Goal: Information Seeking & Learning: Check status

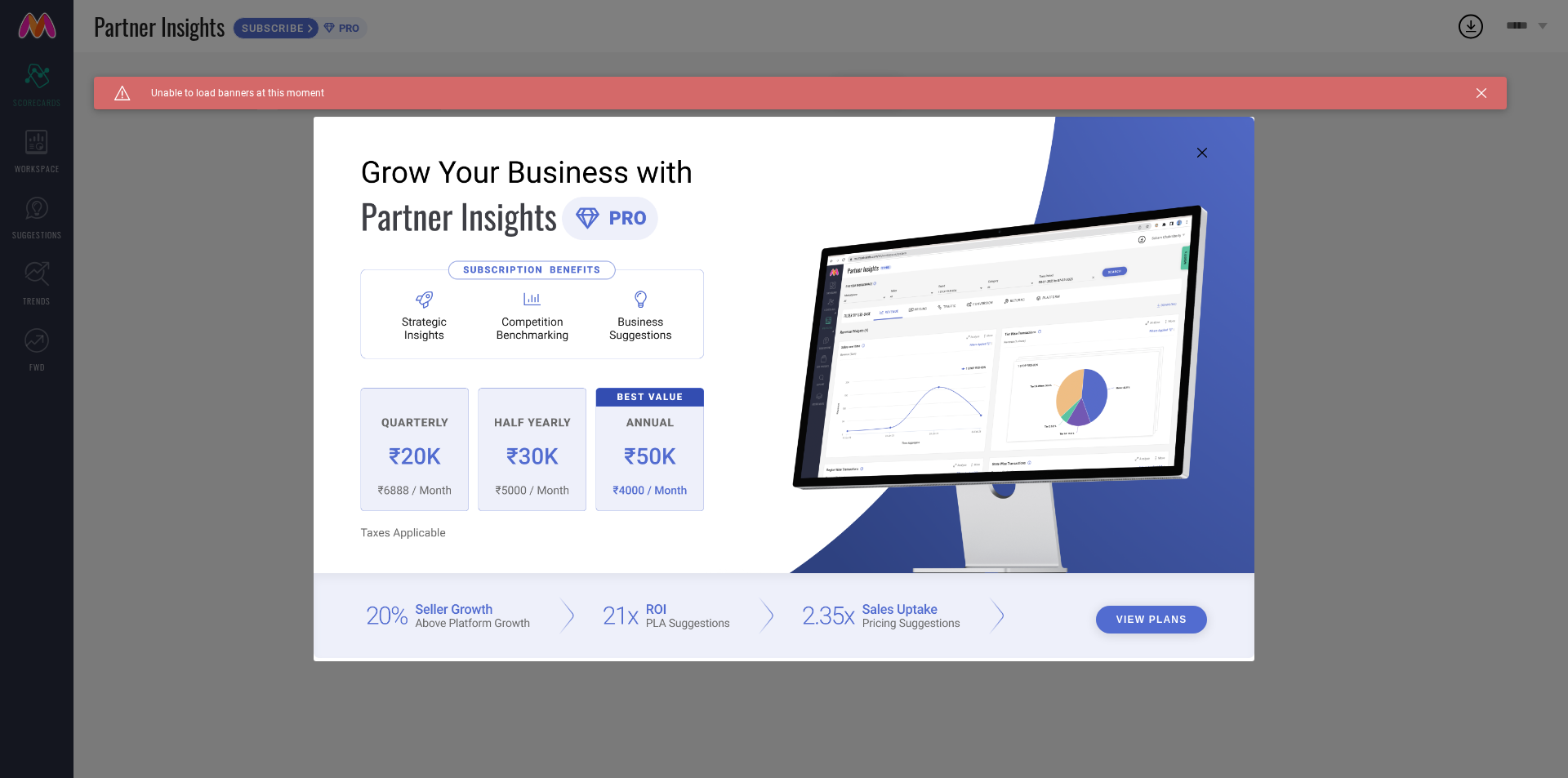
type input "All"
click at [1203, 154] on icon at bounding box center [1202, 153] width 10 height 10
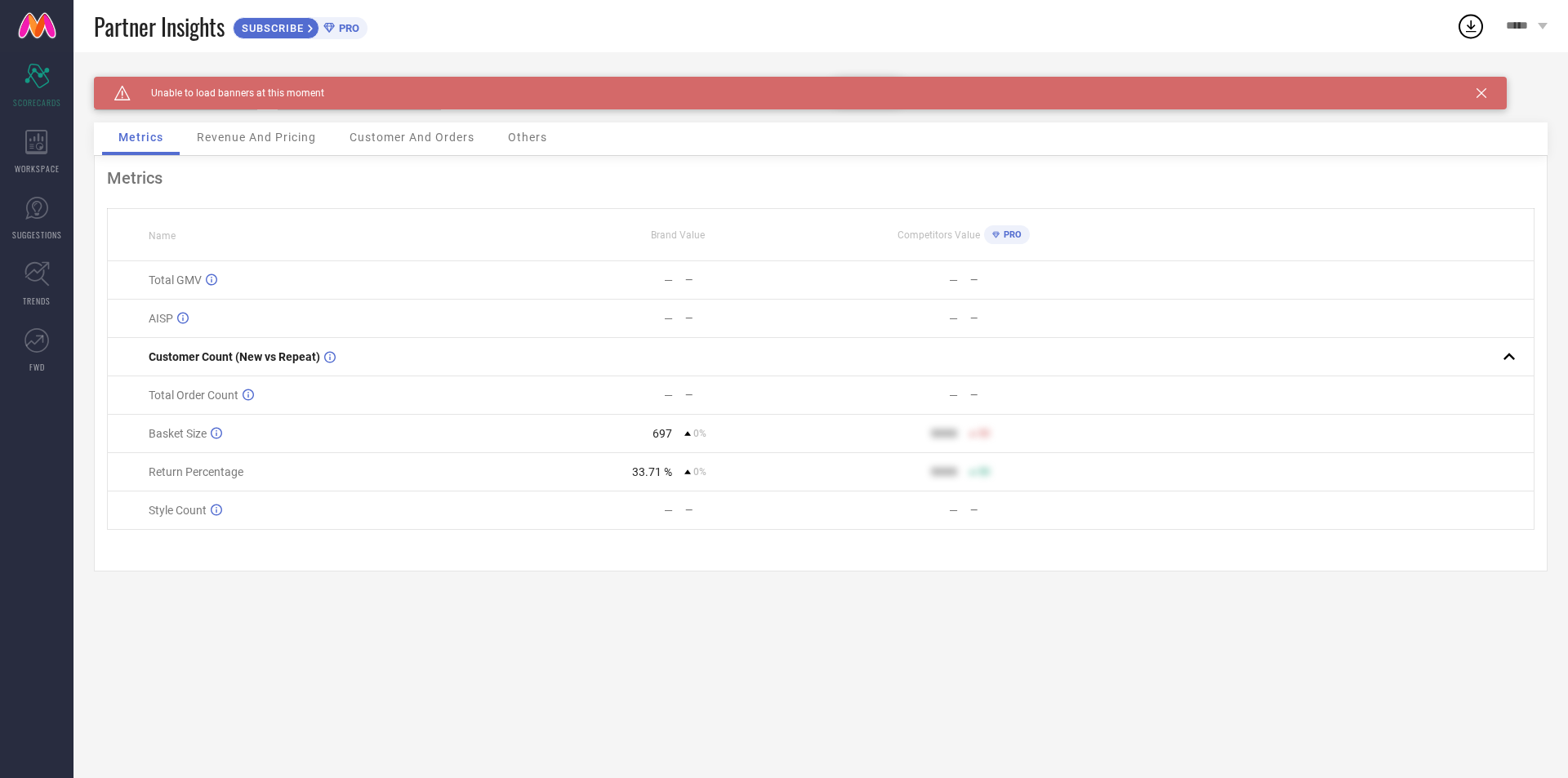
click at [1487, 86] on div "Caution Created with Sketch. Unable to load banners at this moment" at bounding box center [800, 93] width 1413 height 33
click at [1484, 87] on div "Caution Created with Sketch. Unable to load banners at this moment" at bounding box center [800, 93] width 1413 height 33
click at [1480, 95] on icon at bounding box center [1481, 93] width 10 height 10
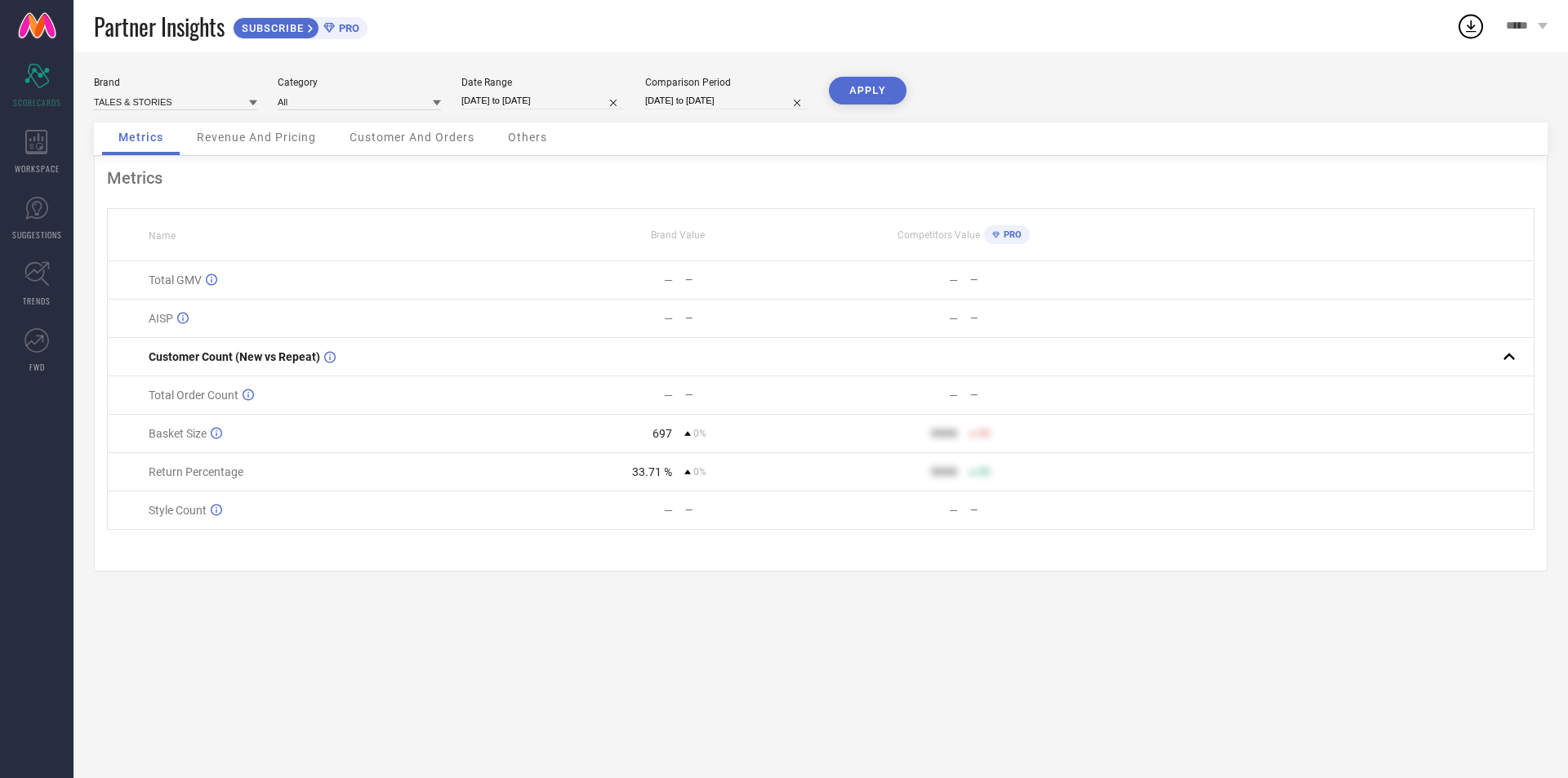
click at [1536, 35] on div "*****" at bounding box center [1527, 26] width 82 height 53
select select "4"
select select "2025"
select select "5"
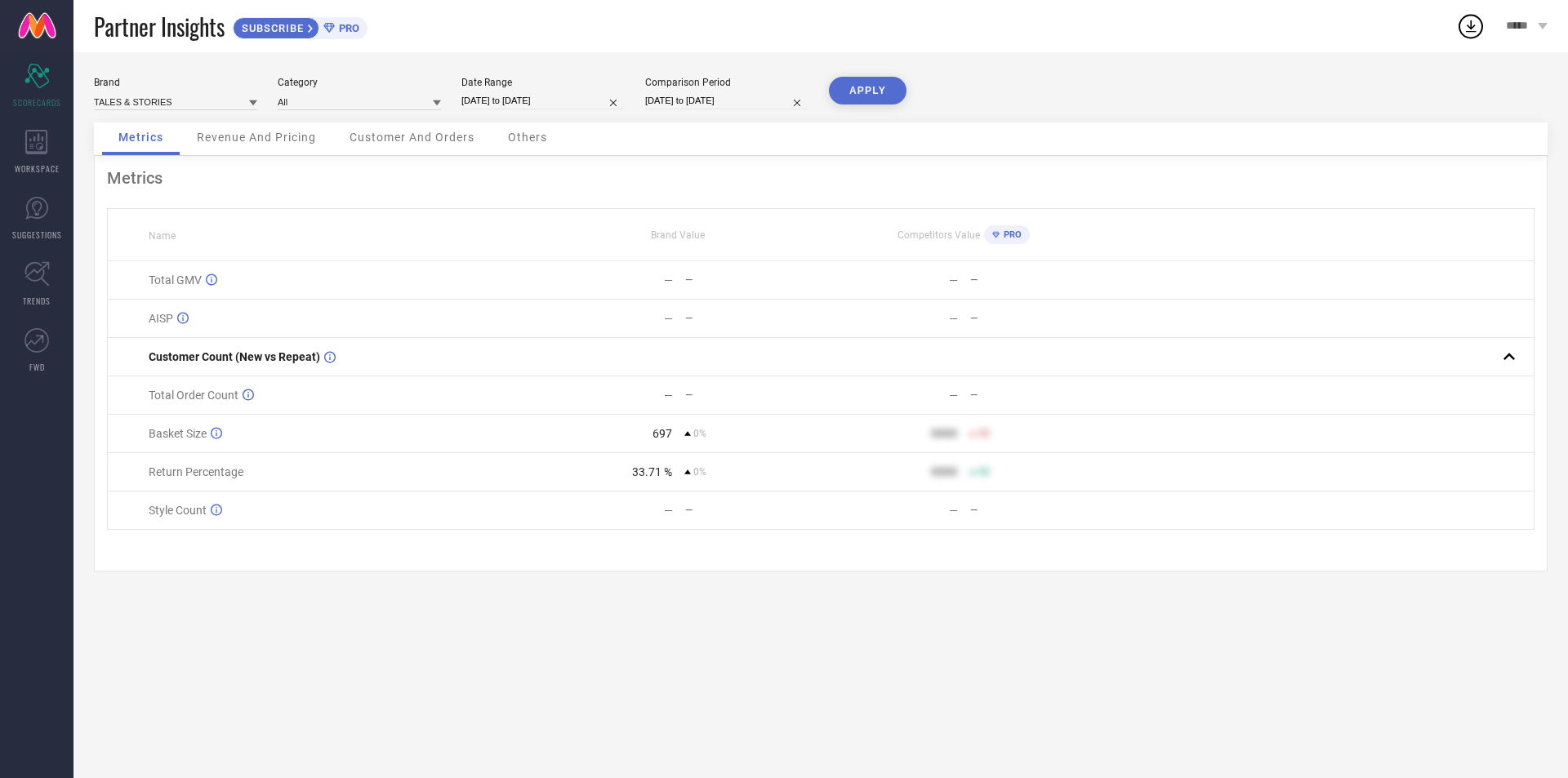
select select "2025"
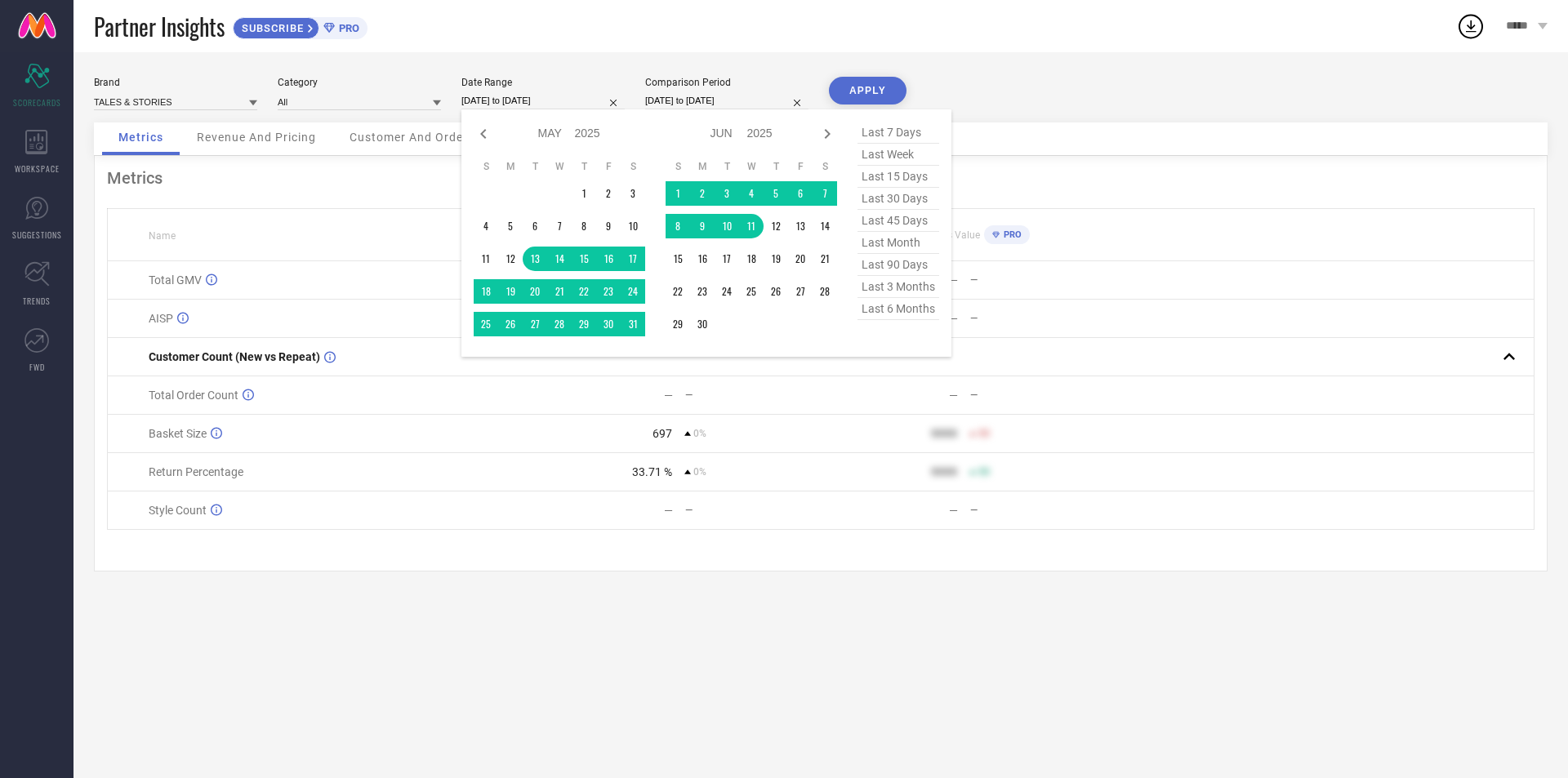
click at [561, 101] on input "[DATE] to [DATE]" at bounding box center [543, 100] width 163 height 17
click at [828, 128] on icon at bounding box center [827, 134] width 20 height 20
select select "5"
select select "2025"
select select "6"
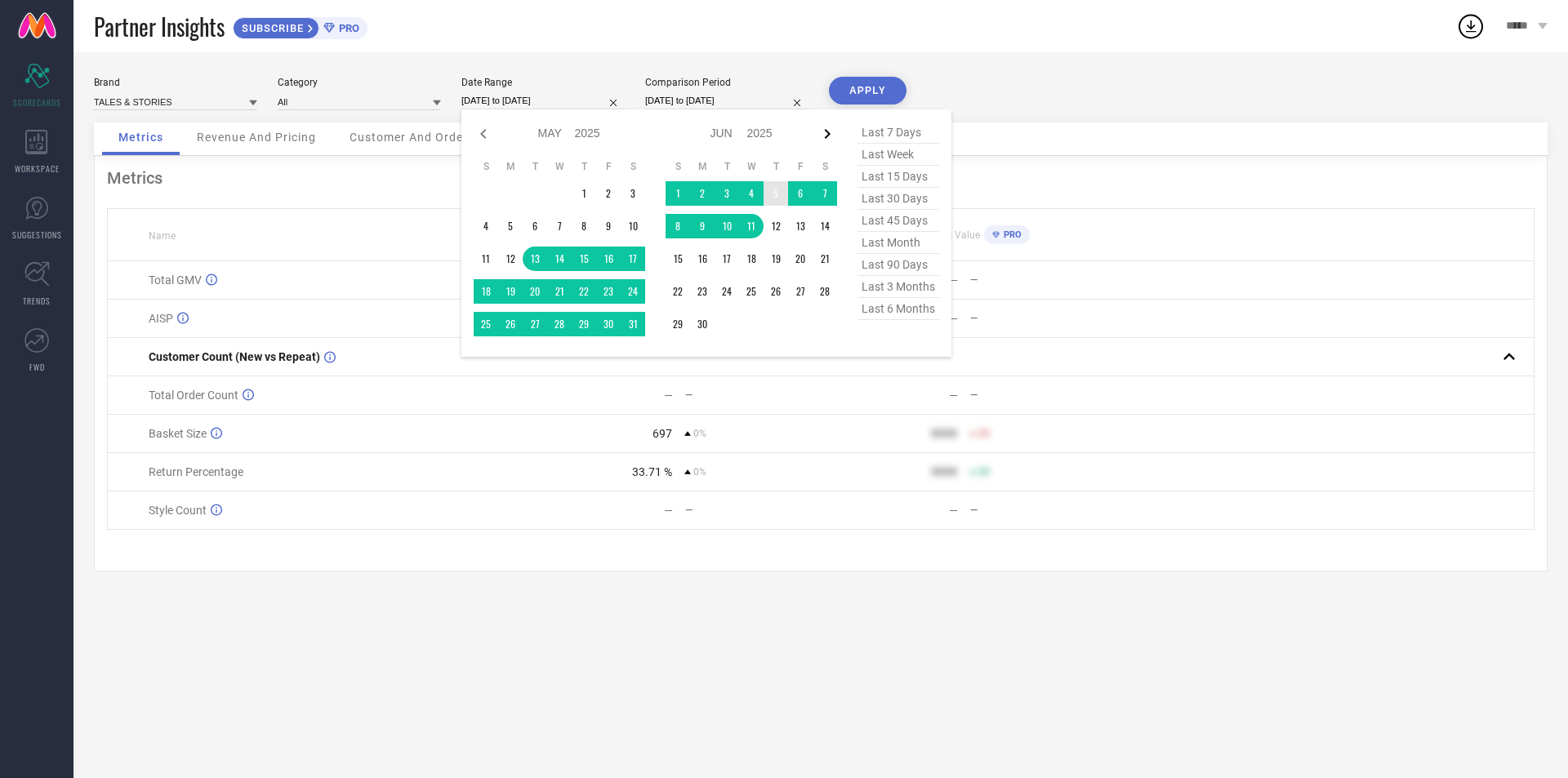
select select "2025"
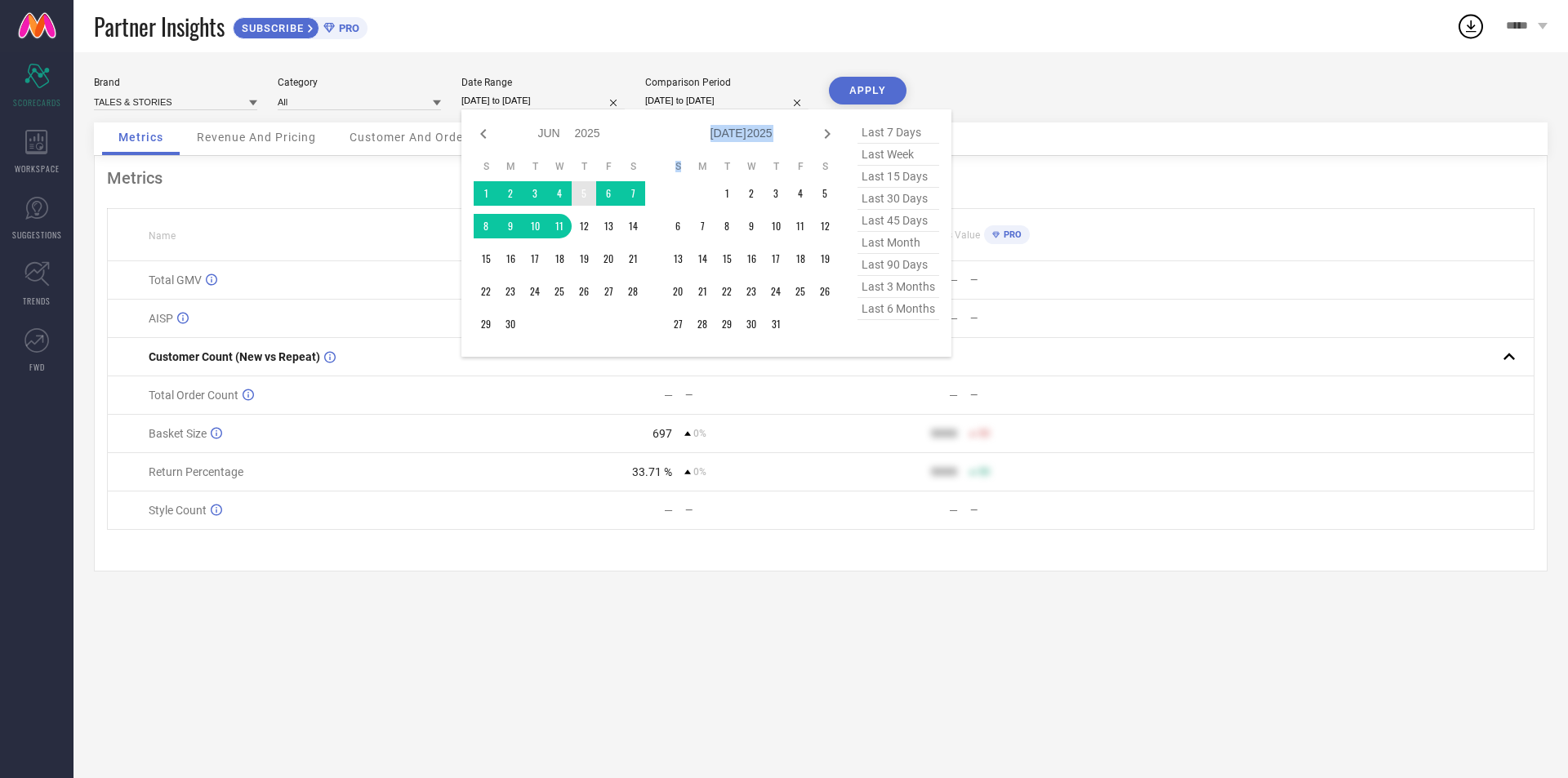
click at [828, 128] on icon at bounding box center [827, 134] width 20 height 20
select select "6"
select select "2025"
select select "7"
select select "2025"
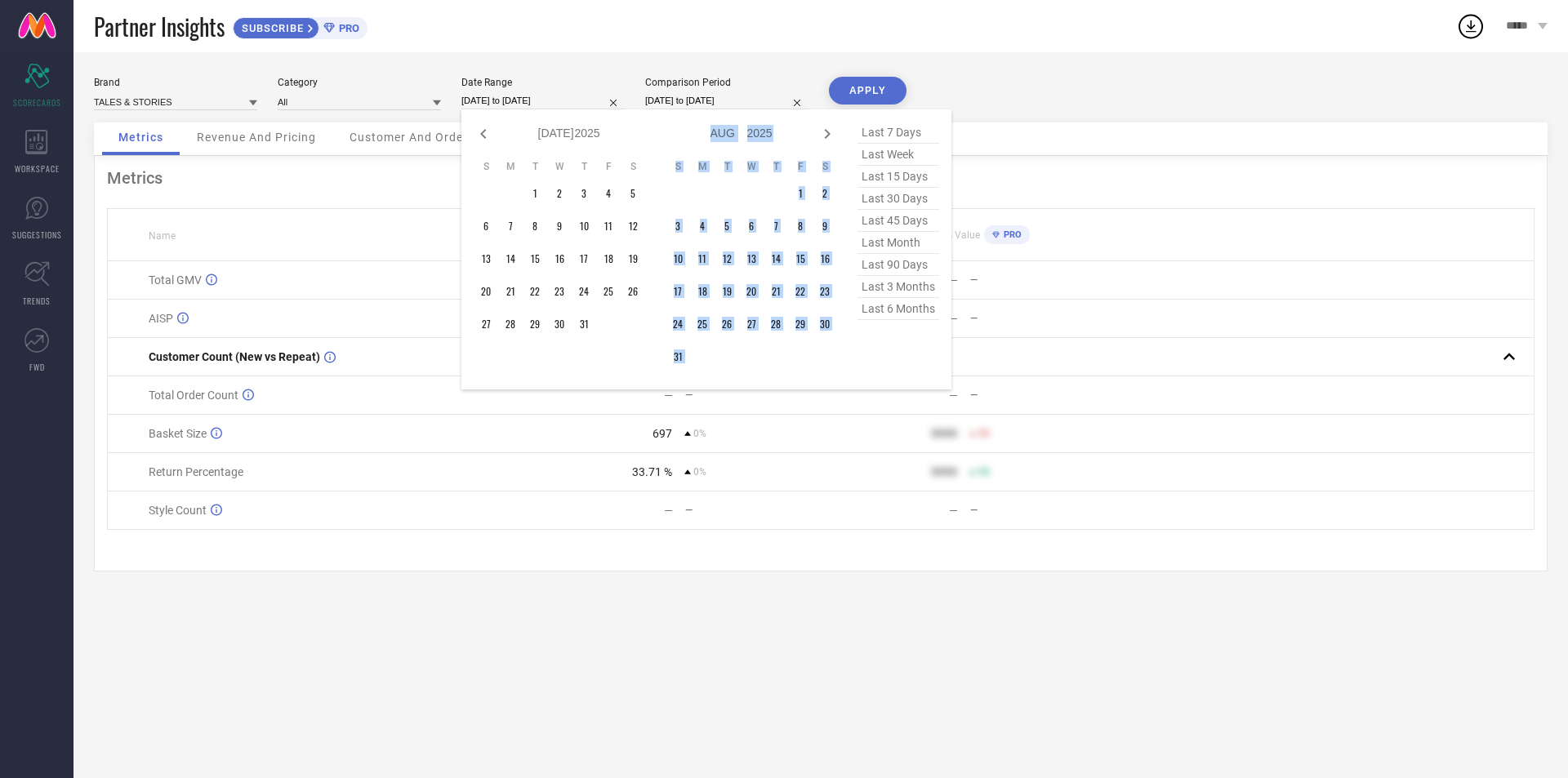
click at [828, 128] on icon at bounding box center [827, 134] width 20 height 20
select select "7"
select select "2025"
select select "8"
select select "2025"
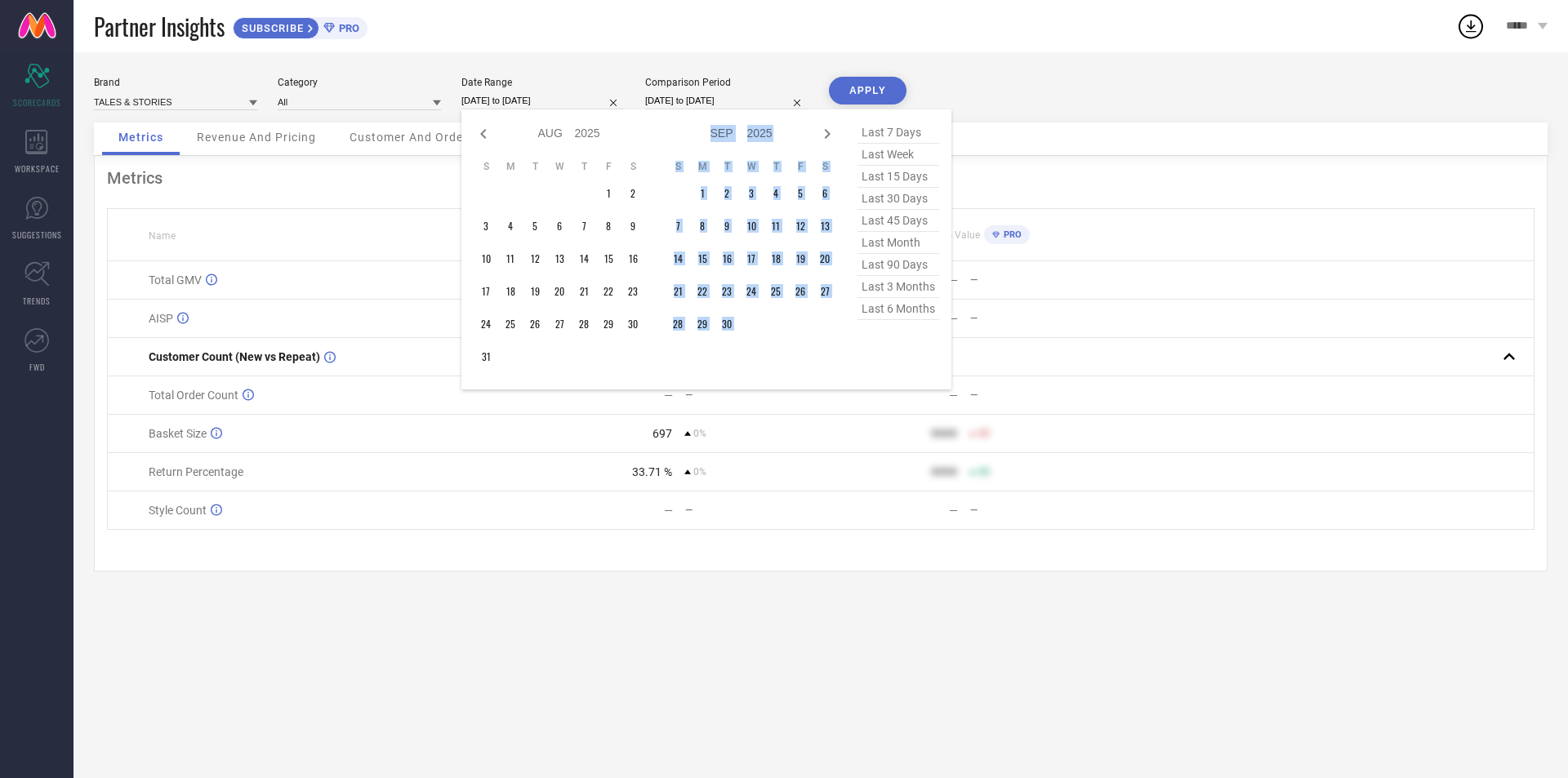
click at [828, 128] on icon at bounding box center [827, 134] width 20 height 20
select select "8"
select select "2025"
select select "9"
select select "2025"
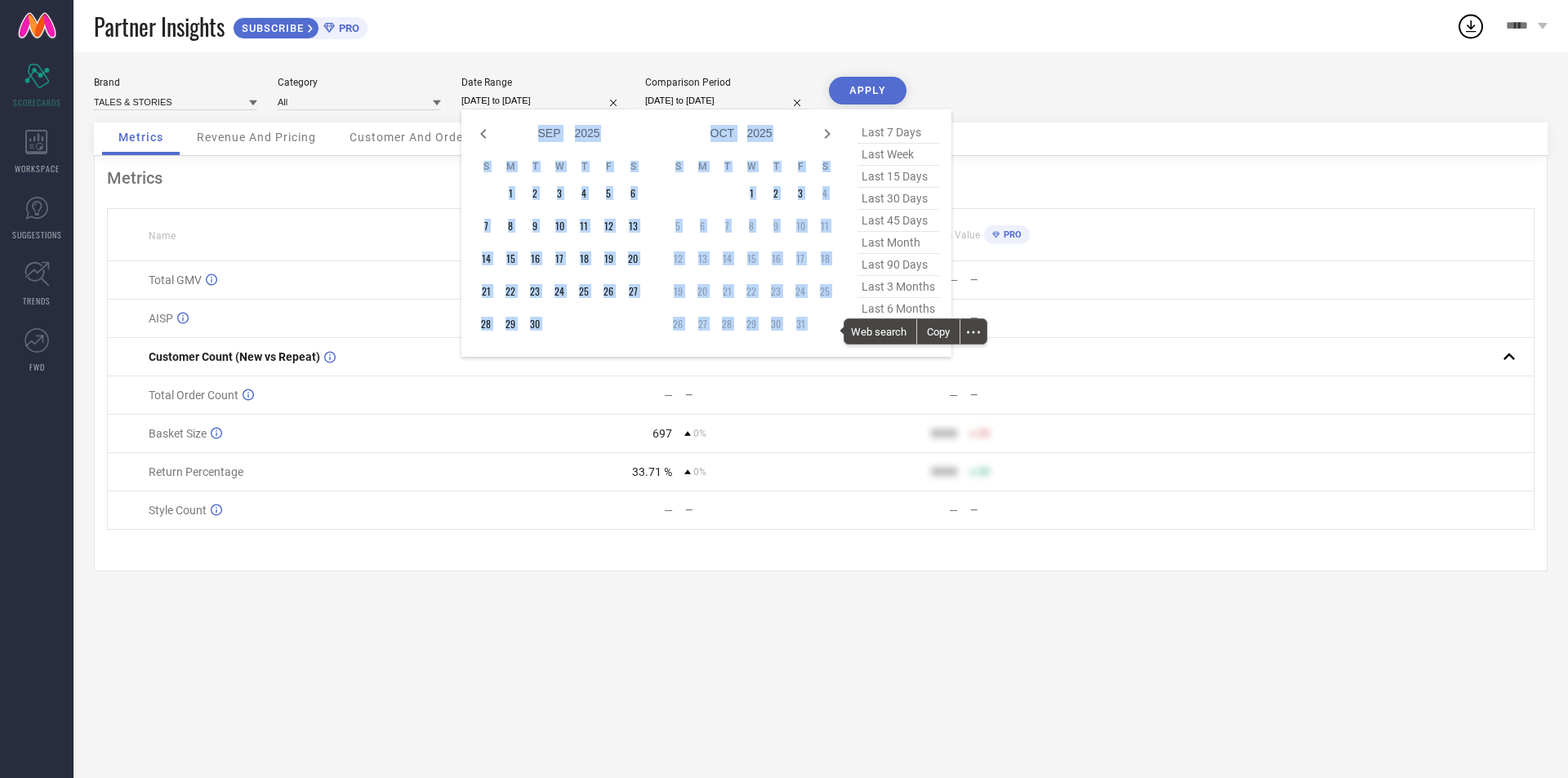
click at [828, 128] on icon at bounding box center [827, 134] width 20 height 20
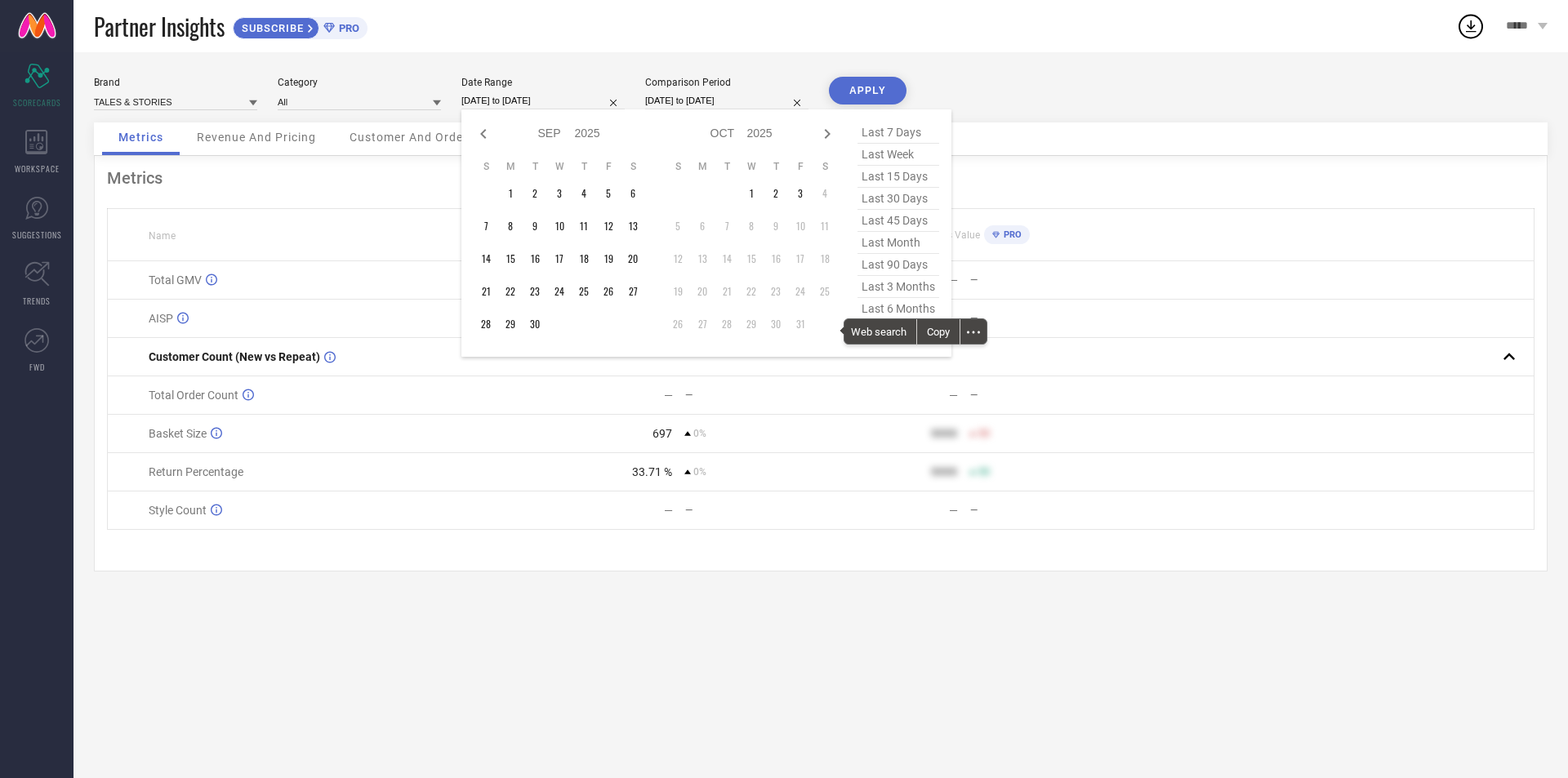
select select "9"
select select "2025"
select select "10"
select select "2025"
click at [482, 138] on icon at bounding box center [484, 134] width 20 height 20
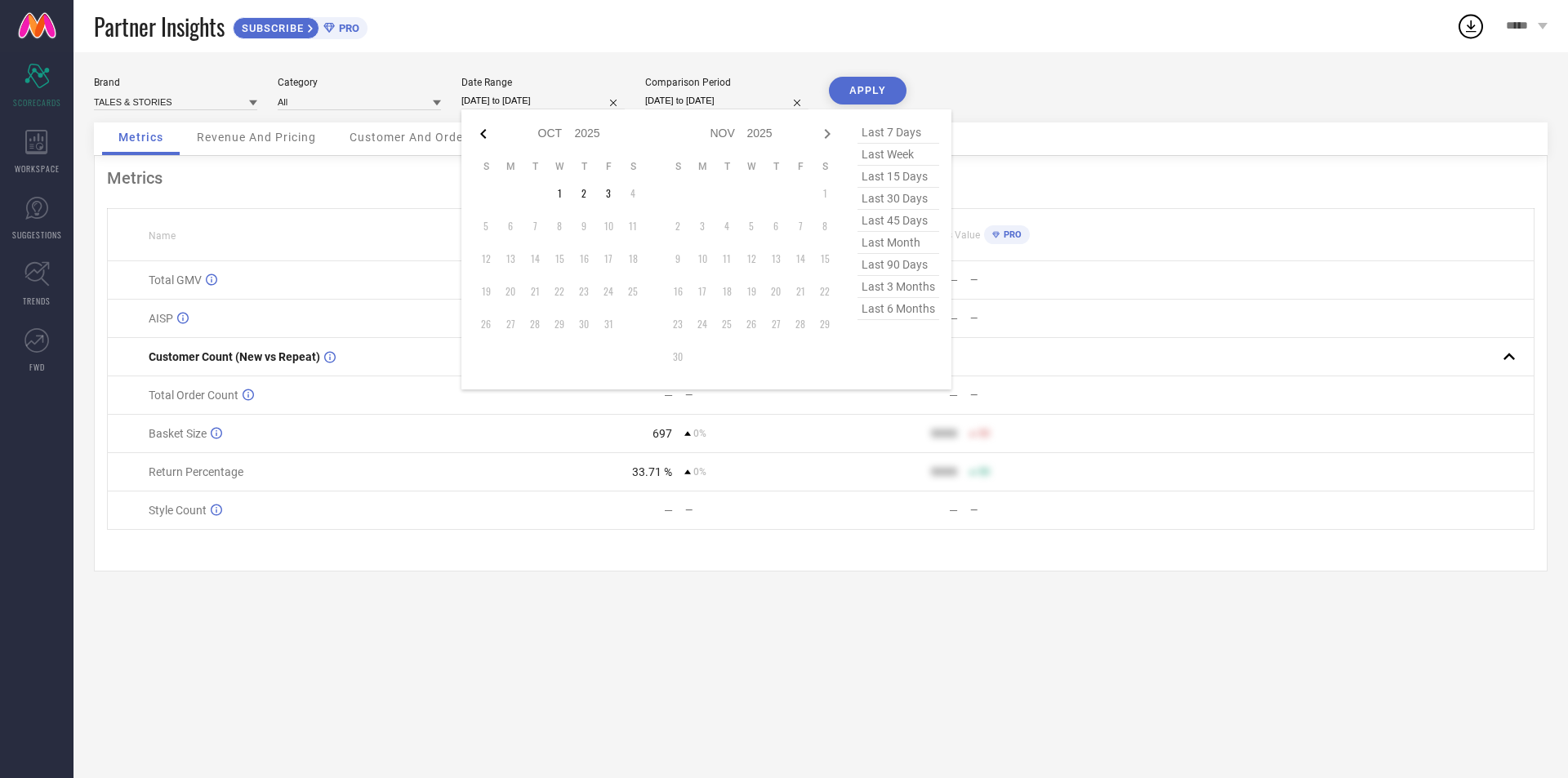
select select "8"
select select "2025"
select select "9"
select select "2025"
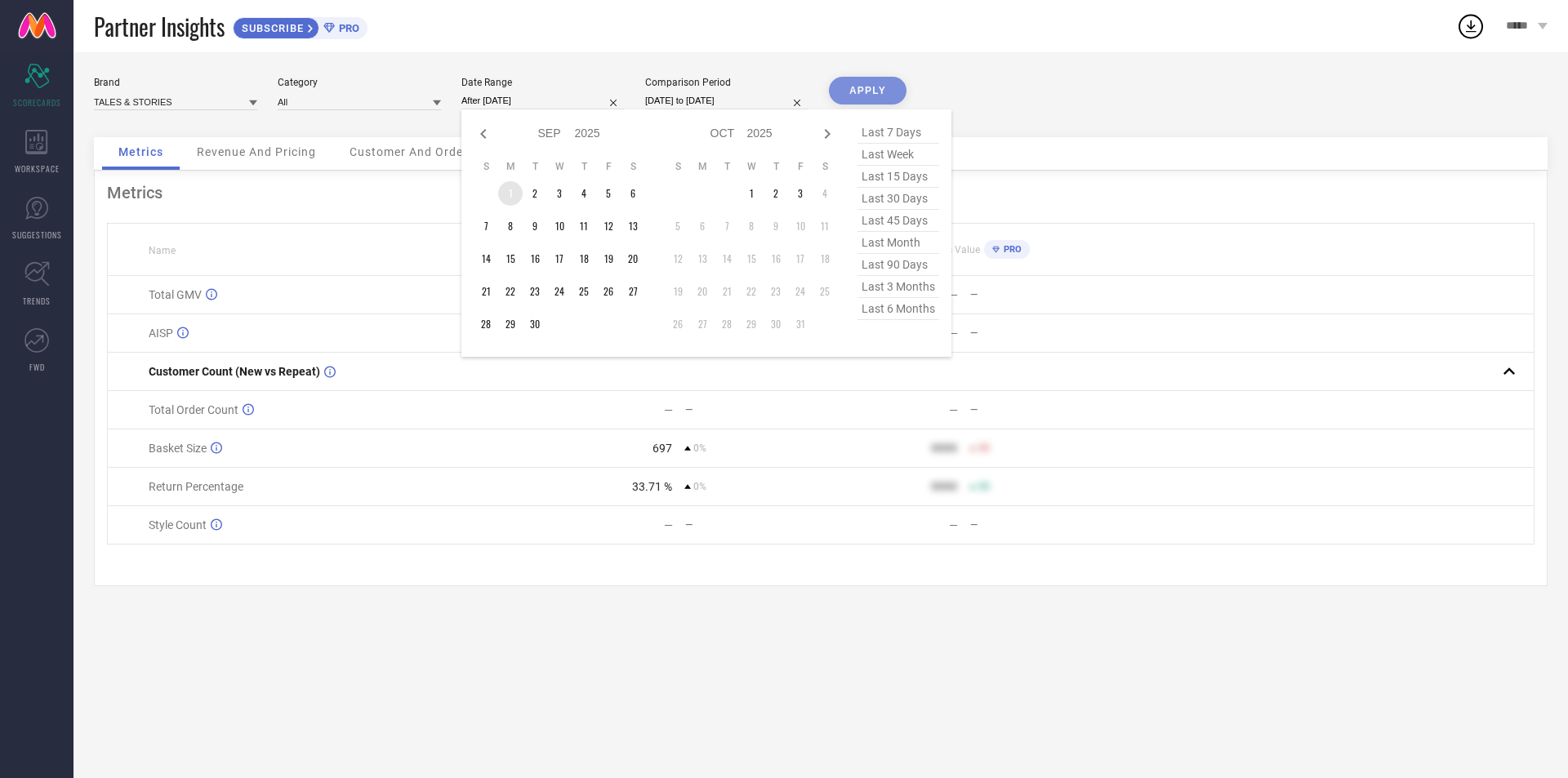
click at [513, 187] on td "1" at bounding box center [510, 193] width 24 height 24
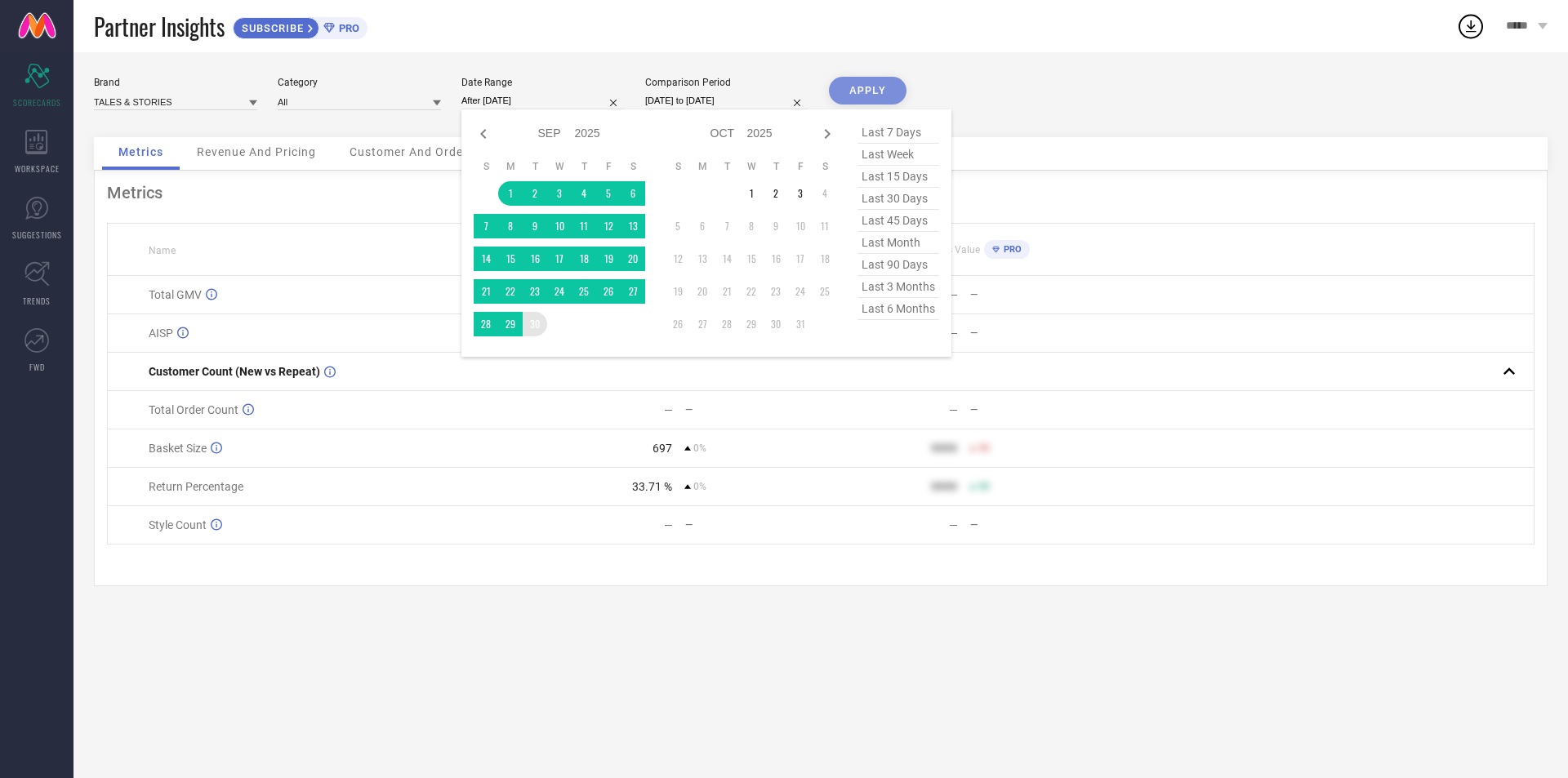
type input "[DATE] to [DATE]"
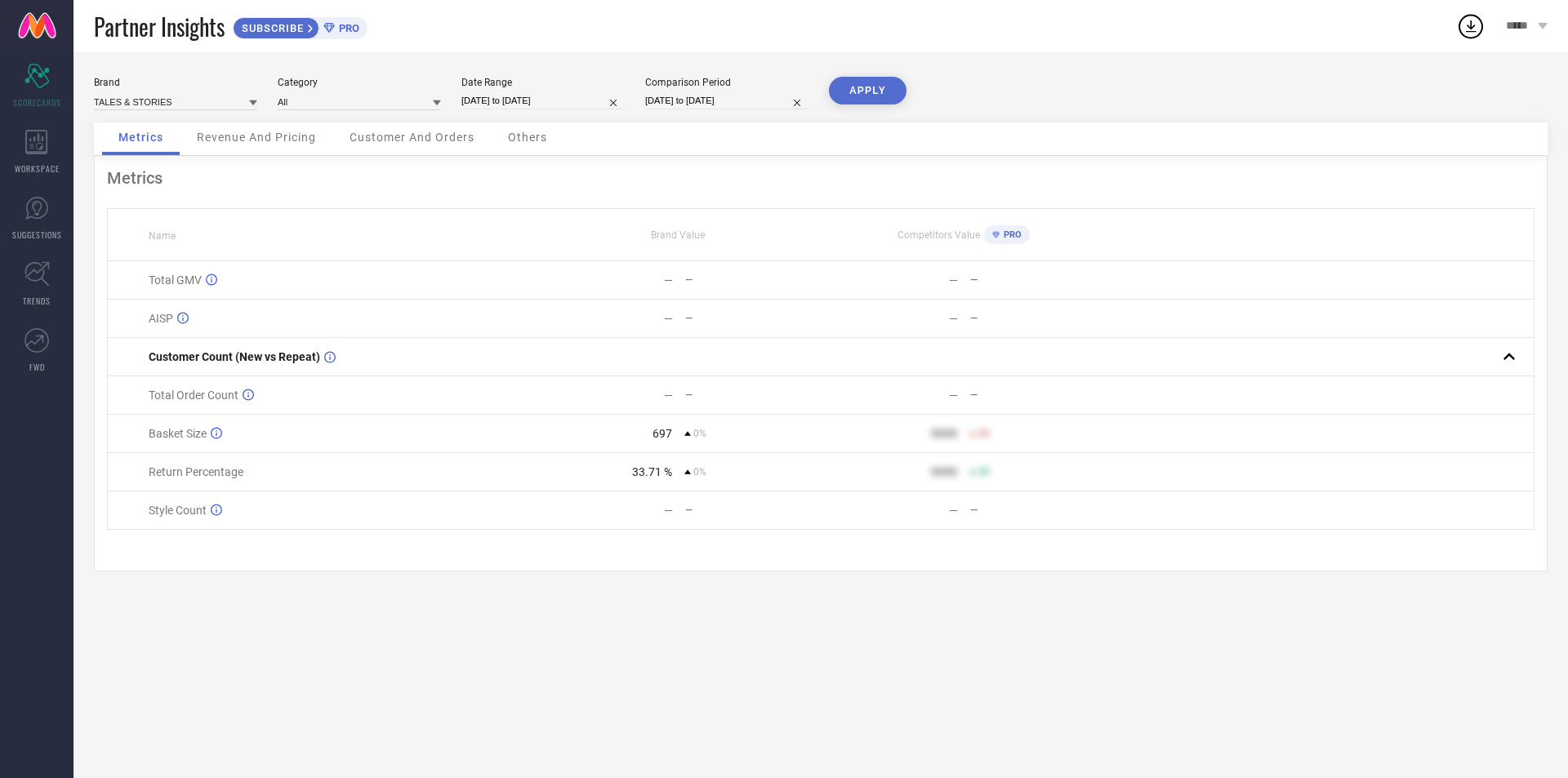
click at [241, 187] on div "Metrics" at bounding box center [821, 178] width 1428 height 20
click at [237, 150] on div "Revenue And Pricing" at bounding box center [256, 138] width 152 height 33
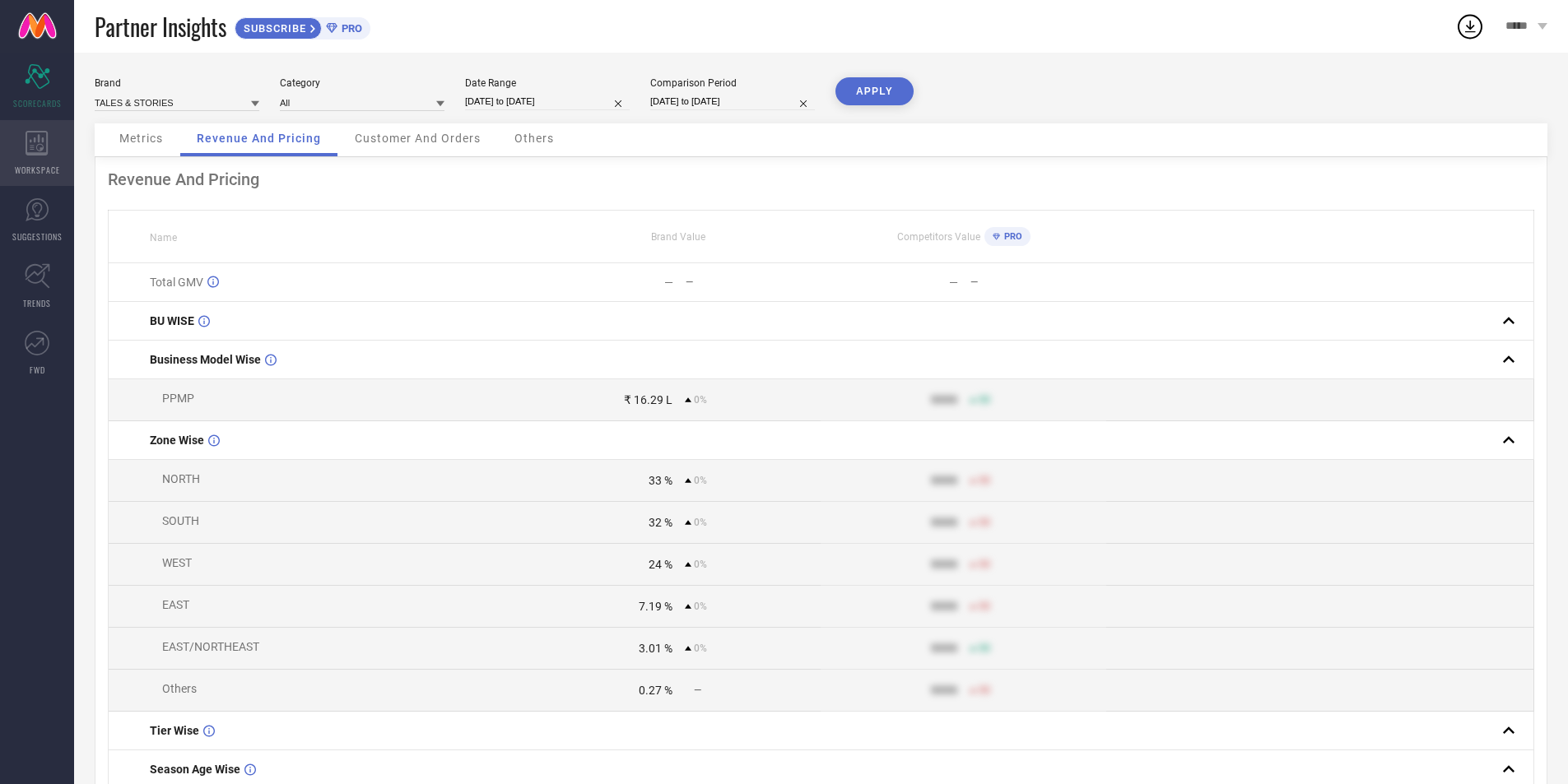
click at [38, 147] on icon at bounding box center [37, 143] width 23 height 24
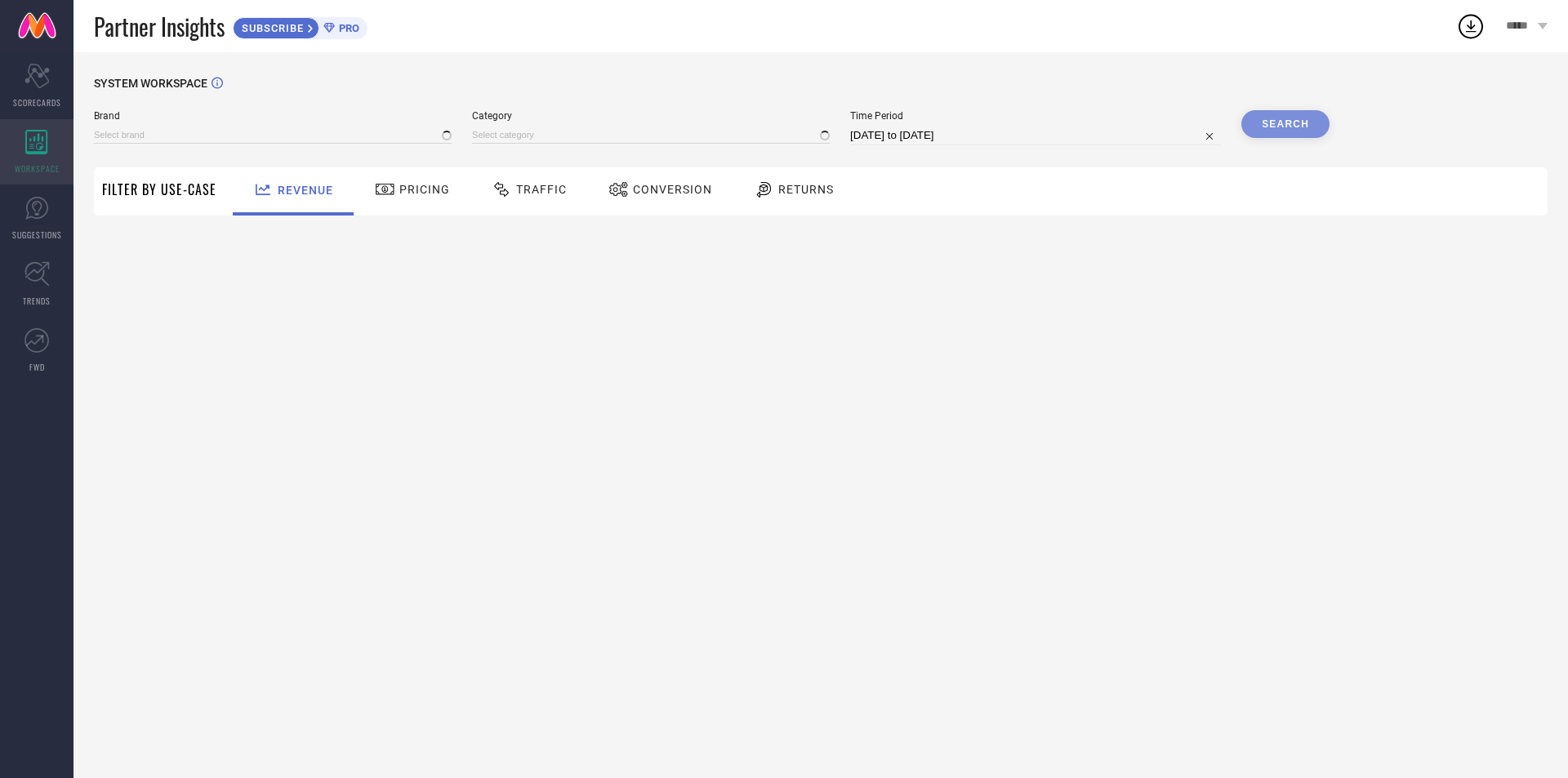
type input "TALES & STORIES"
type input "All"
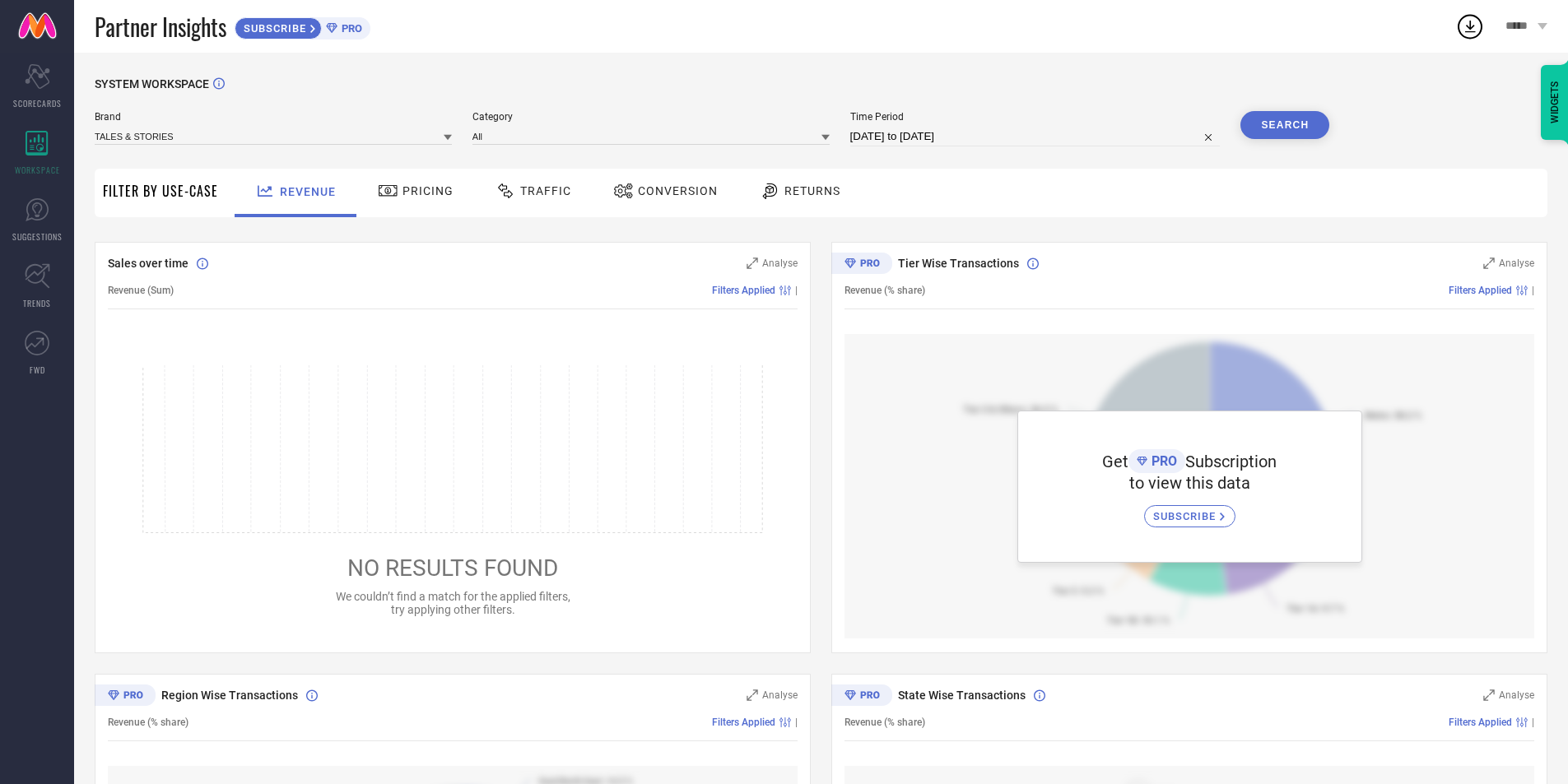
click at [421, 202] on div "Pricing" at bounding box center [415, 191] width 84 height 28
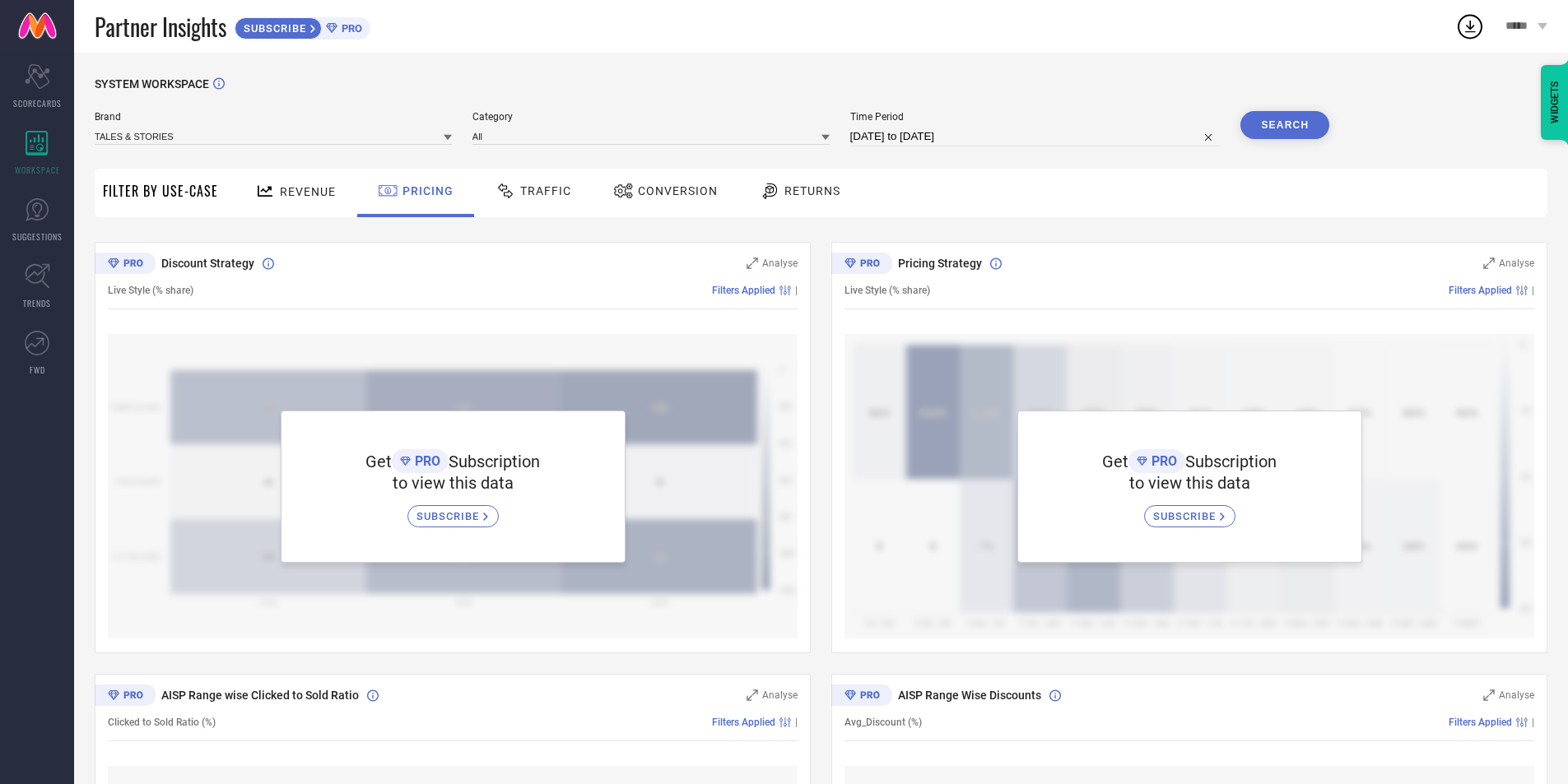
click at [621, 191] on icon at bounding box center [623, 191] width 21 height 20
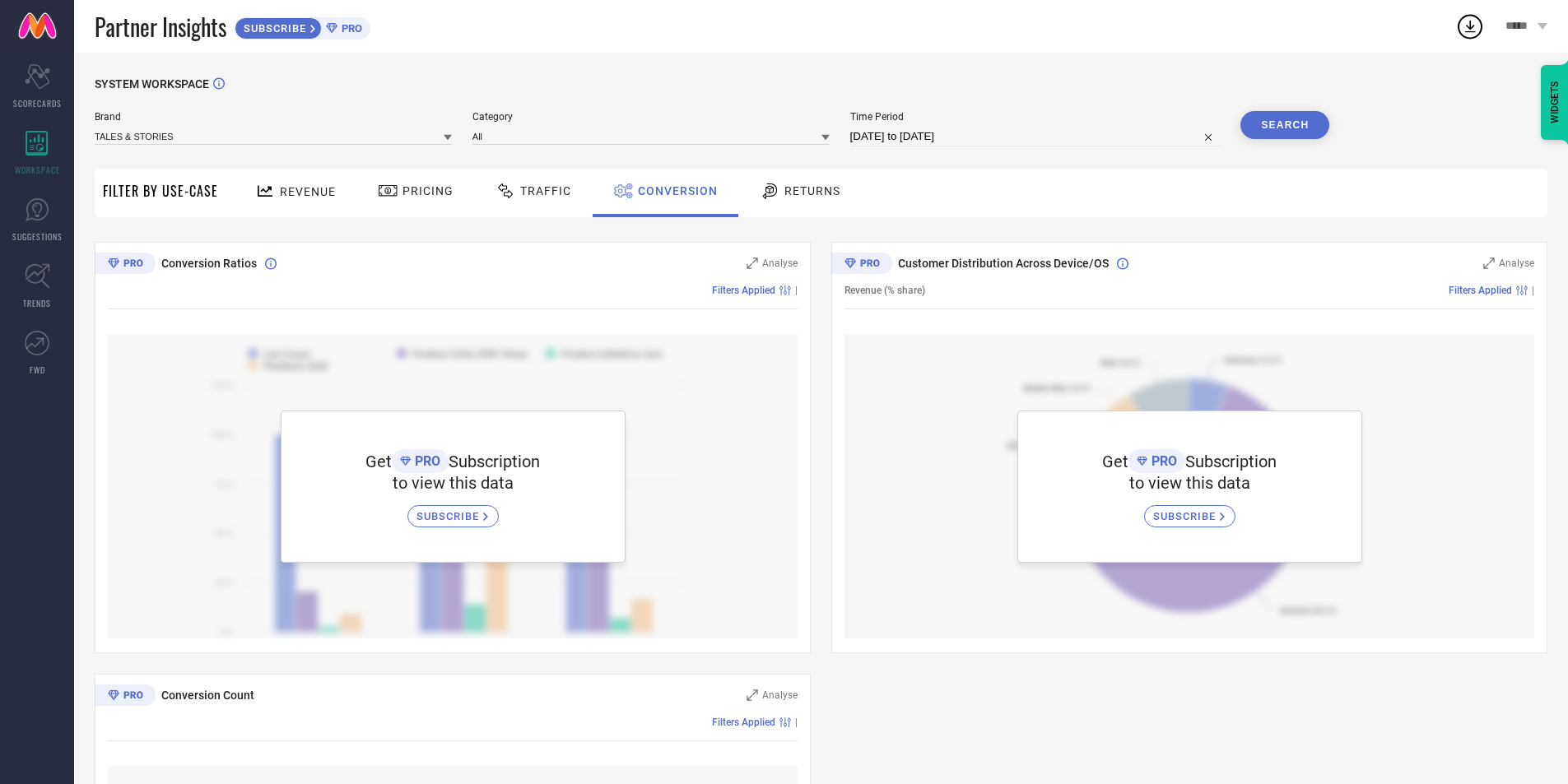
click at [771, 183] on icon at bounding box center [770, 191] width 21 height 20
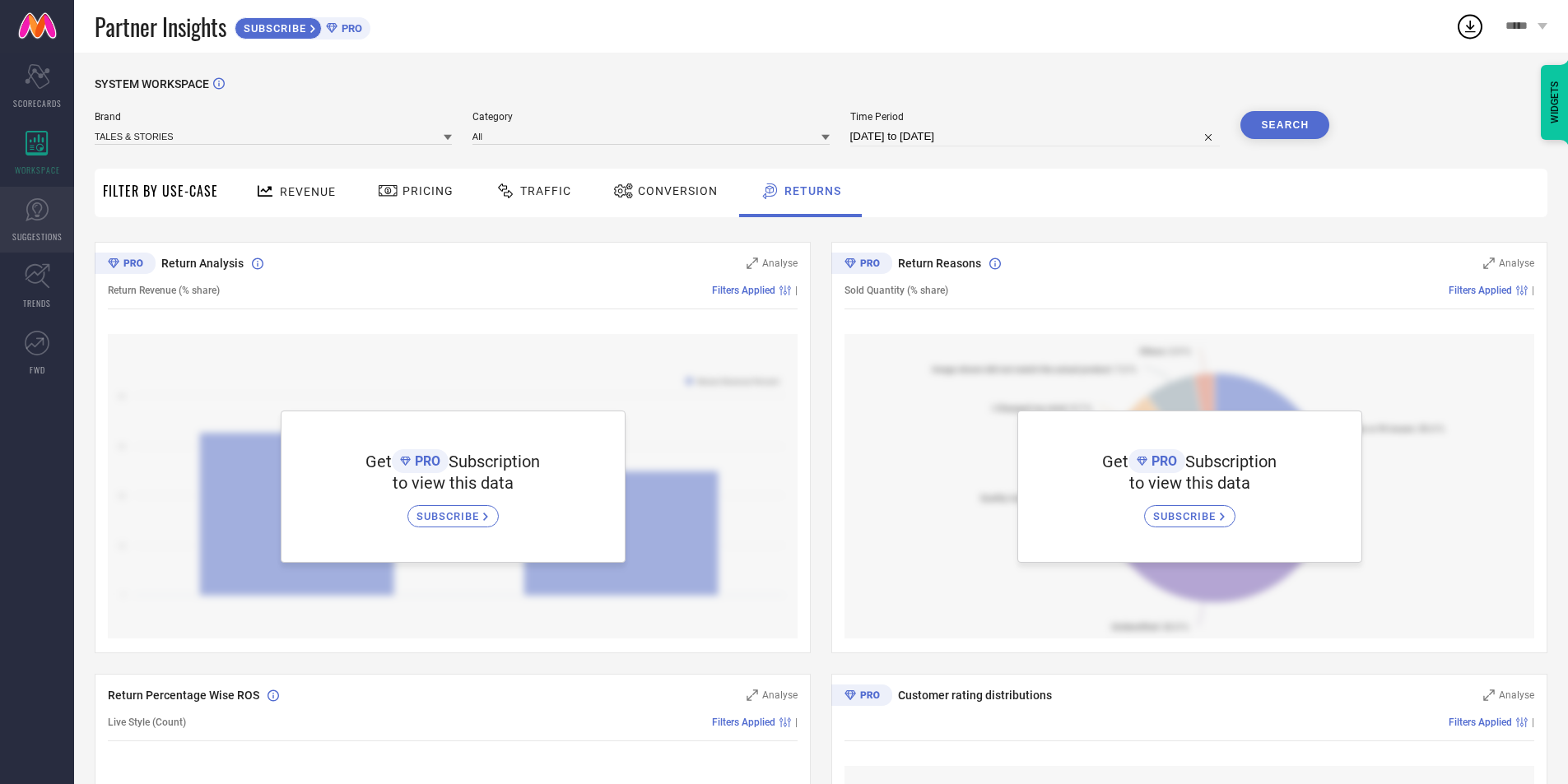
click at [35, 219] on icon at bounding box center [37, 210] width 23 height 23
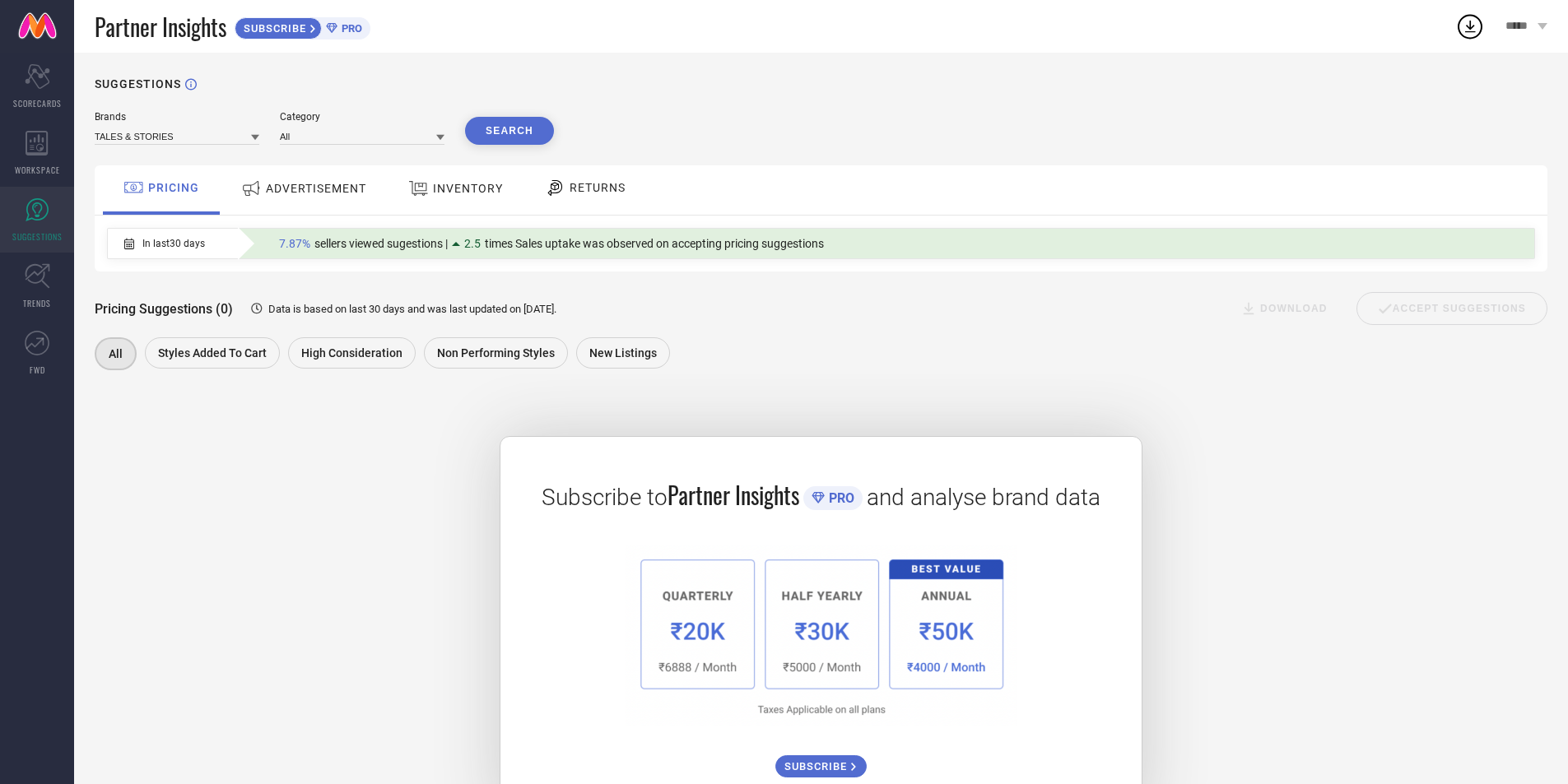
click at [237, 190] on div "ADVERTISEMENT" at bounding box center [304, 188] width 133 height 30
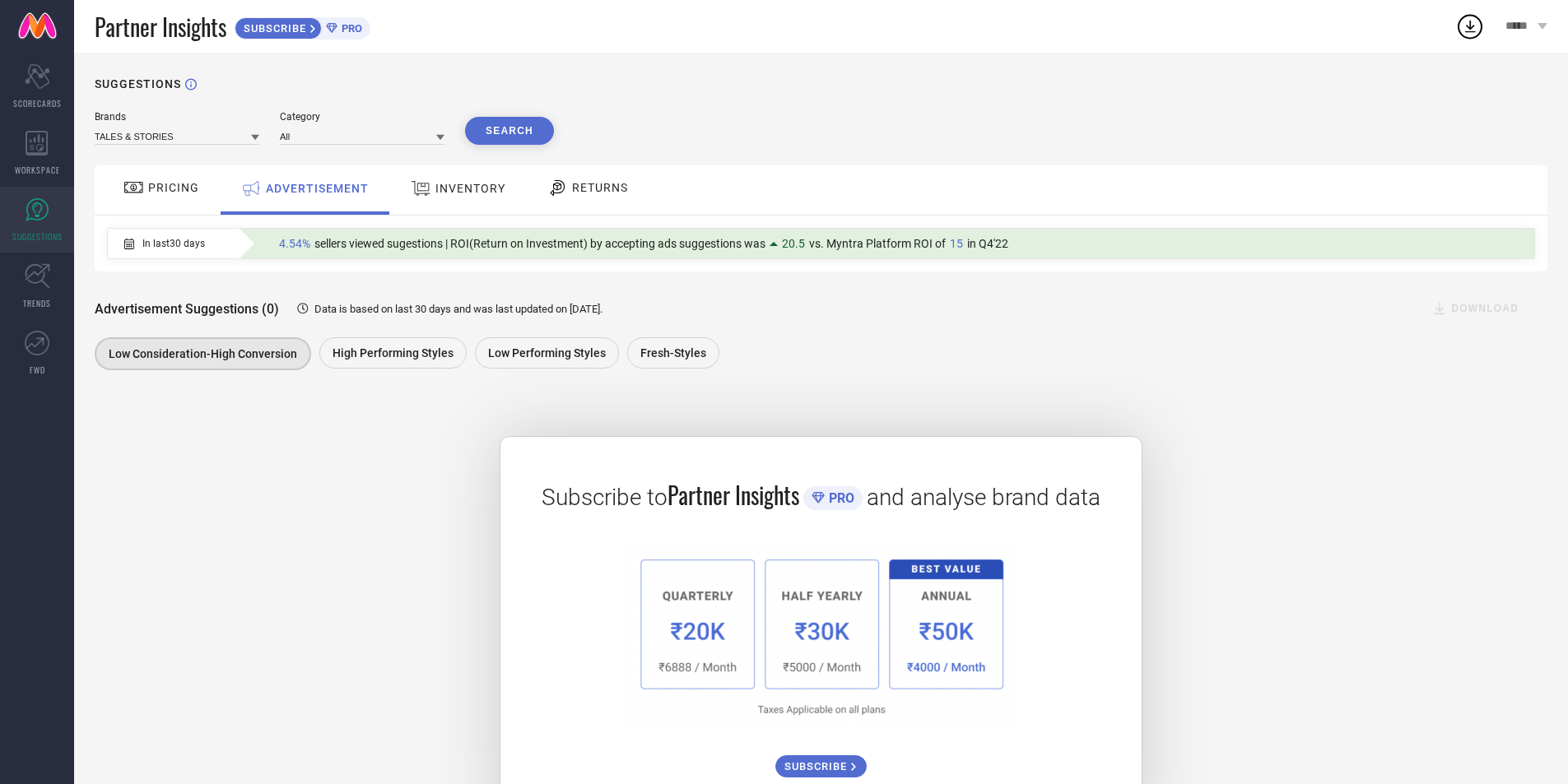
click at [509, 192] on div "INVENTORY" at bounding box center [458, 190] width 136 height 49
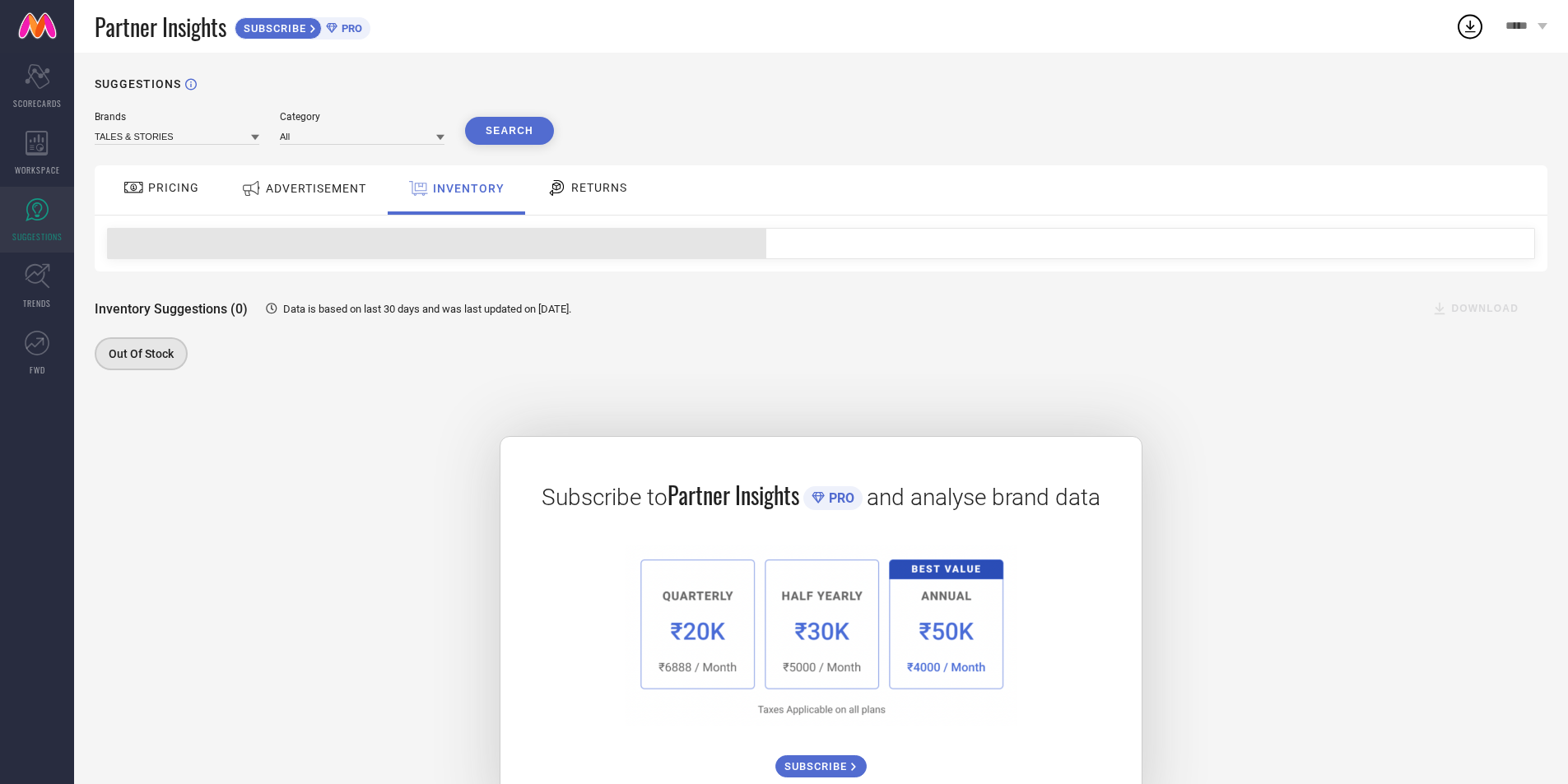
click at [581, 189] on span "RETURNS" at bounding box center [599, 187] width 56 height 13
click at [479, 189] on span "INVENTORY" at bounding box center [468, 188] width 70 height 13
click at [363, 192] on span "ADVERTISEMENT" at bounding box center [317, 188] width 101 height 13
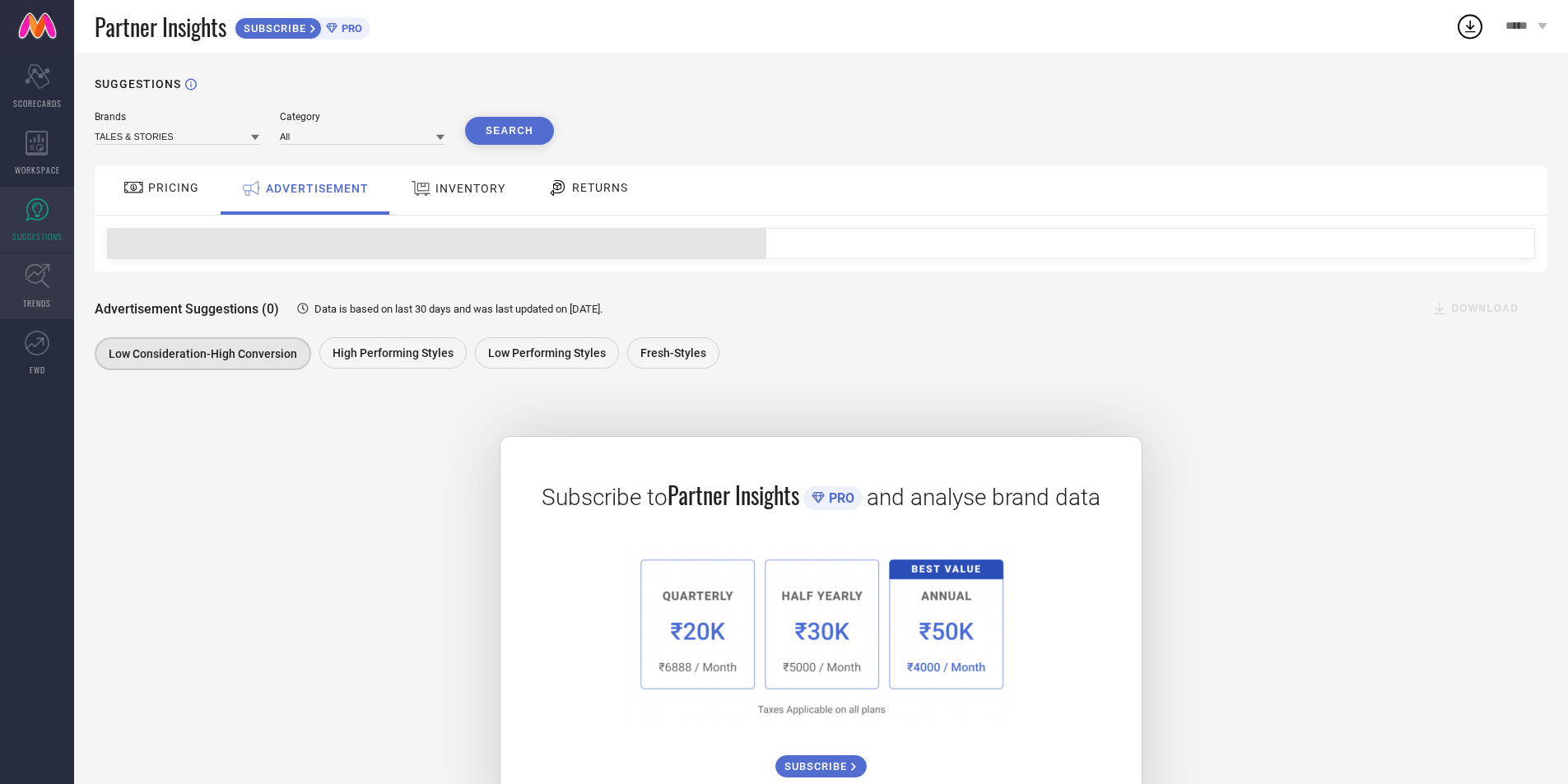
click at [42, 269] on icon at bounding box center [37, 276] width 25 height 25
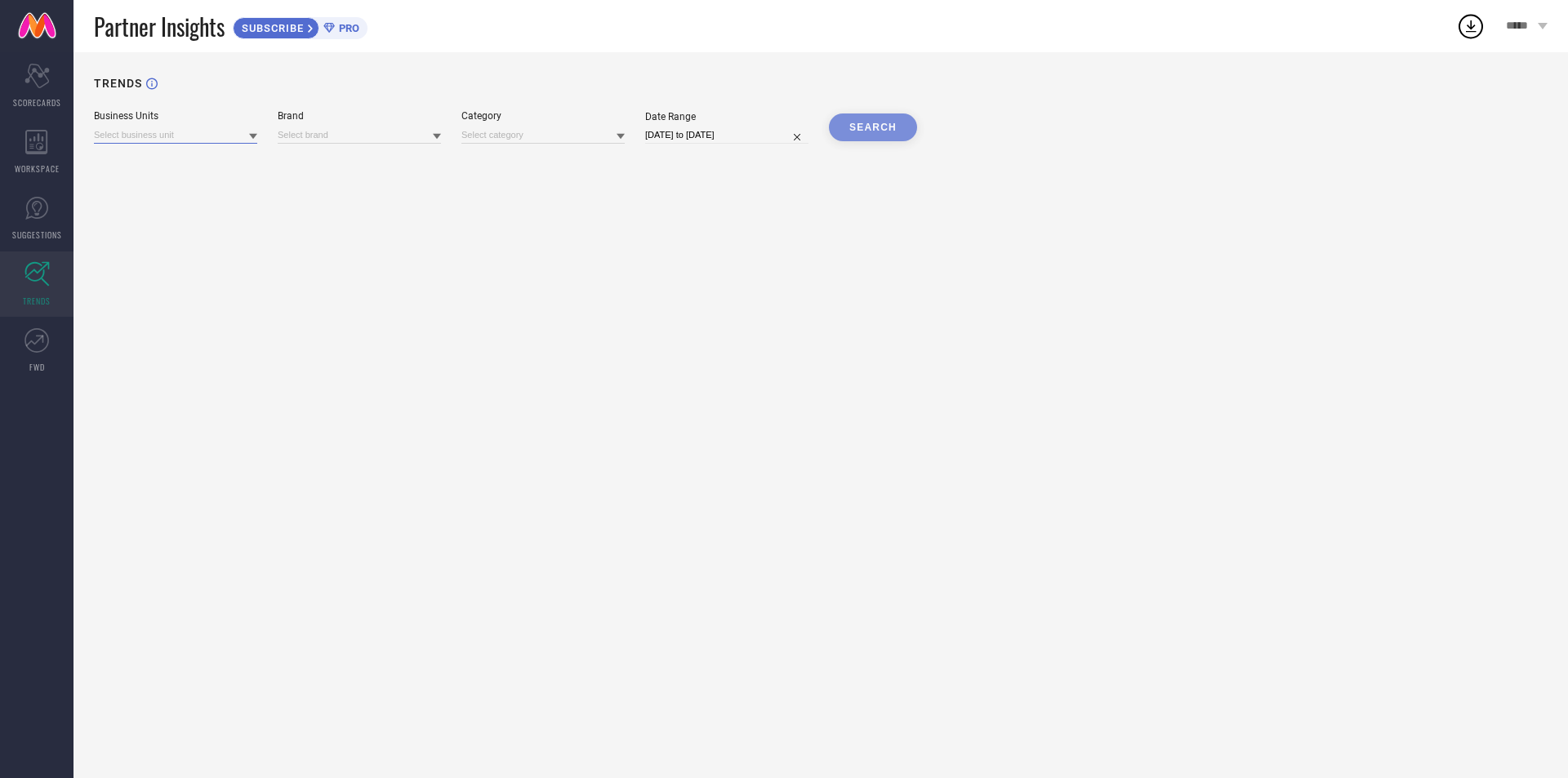
click at [169, 129] on input at bounding box center [175, 135] width 163 height 17
click at [153, 157] on span "No results found" at bounding box center [175, 157] width 163 height 28
click at [28, 349] on icon at bounding box center [36, 340] width 24 height 24
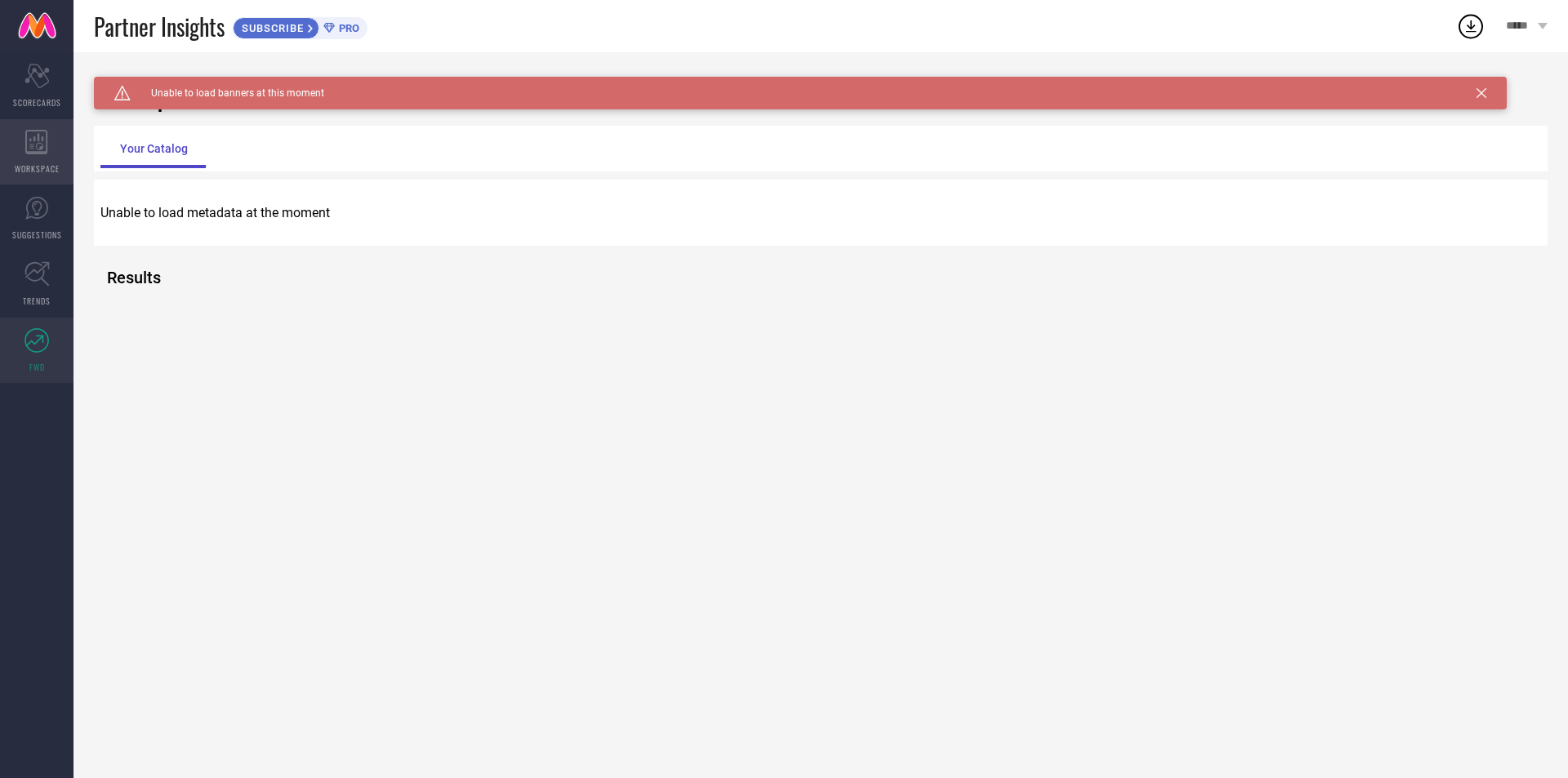
click at [48, 157] on div "WORKSPACE" at bounding box center [37, 152] width 73 height 65
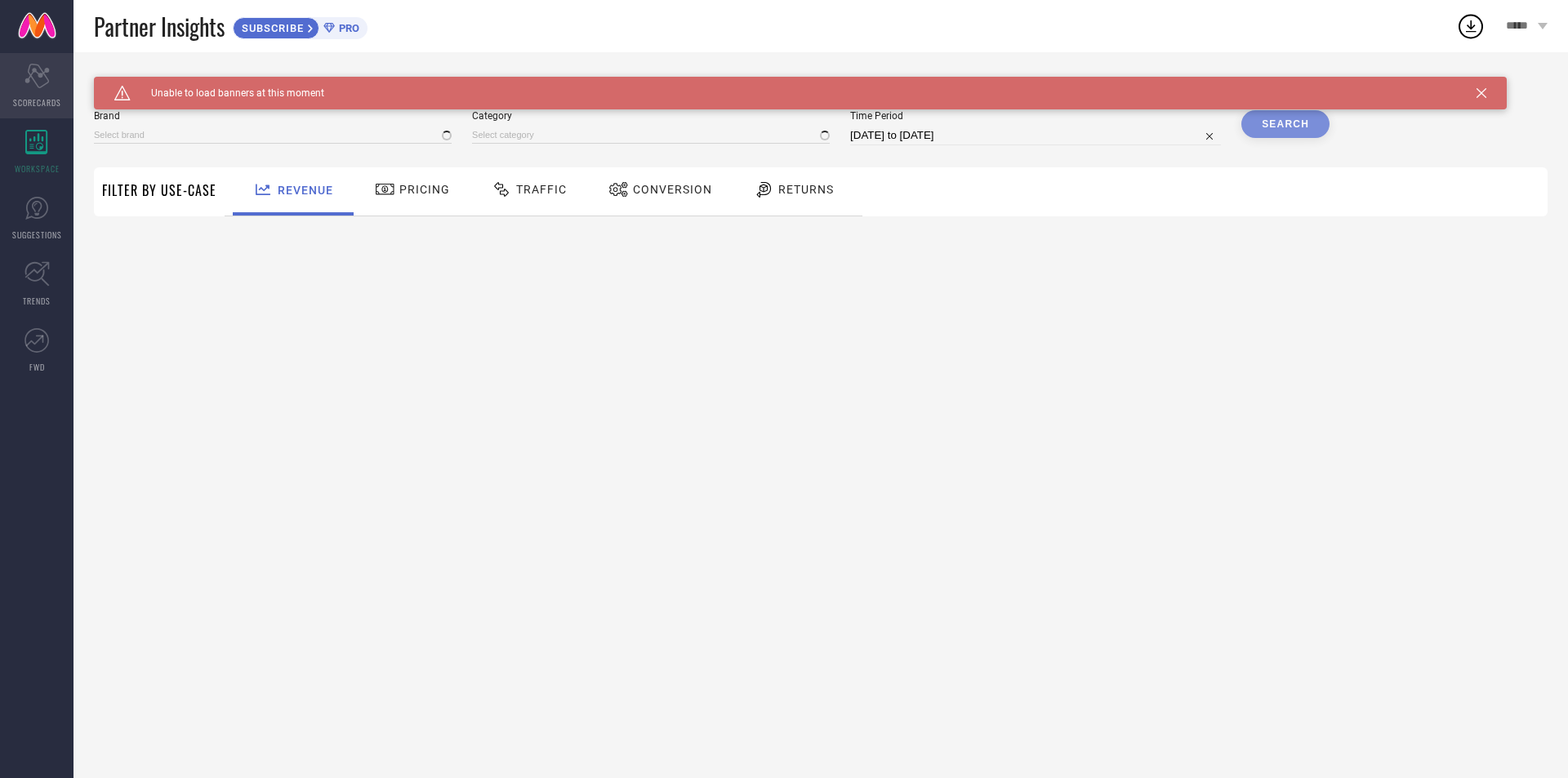
type input "TALES & STORIES"
type input "All"
click at [47, 94] on div "Scorecard SCORECARDS" at bounding box center [37, 85] width 73 height 65
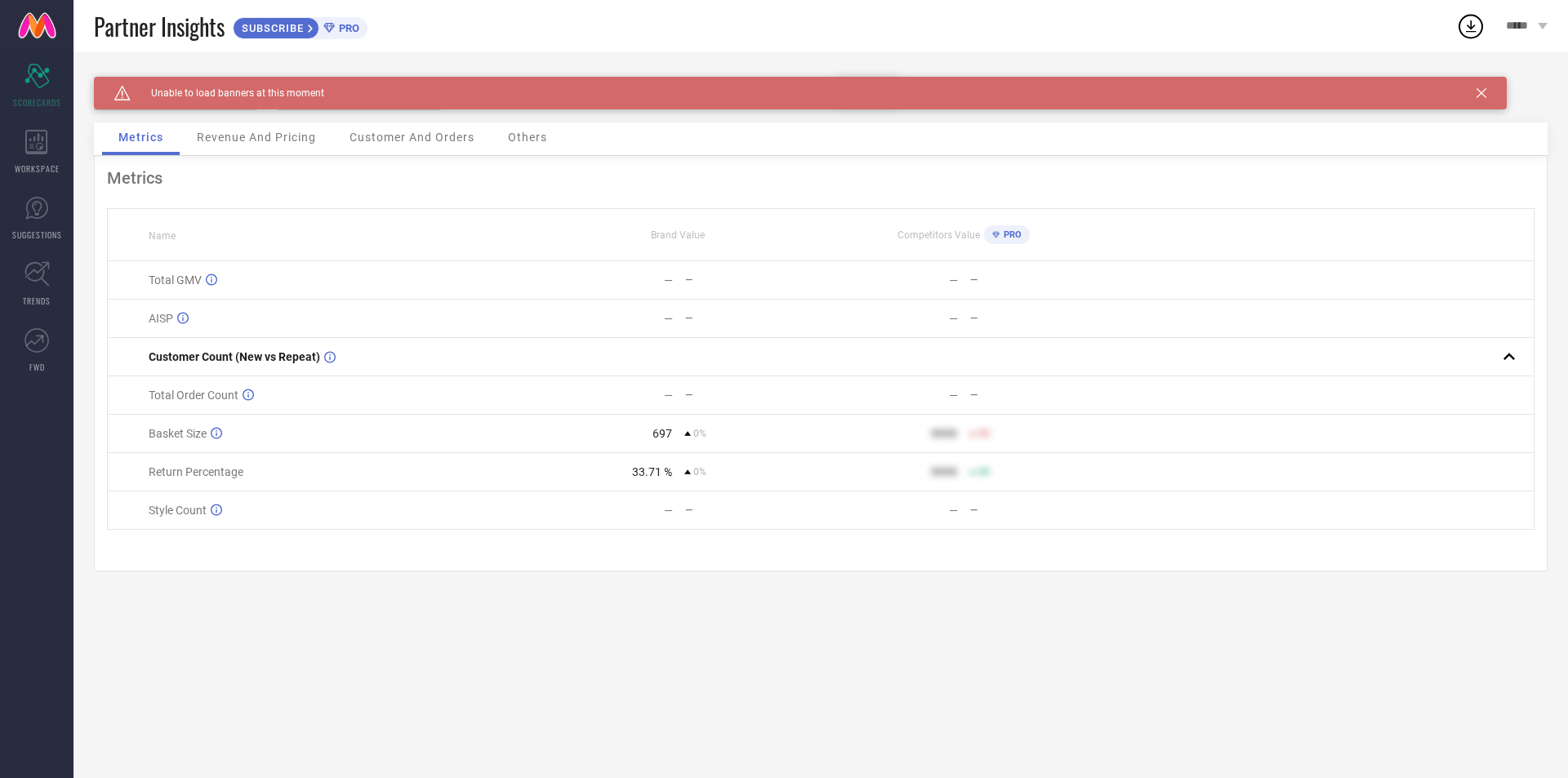
click at [412, 163] on div "Metrics Name Brand Value Competitors Value PRO Total GMV — — — — AISP — — — — C…" at bounding box center [820, 364] width 1454 height 416
click at [263, 127] on div "Revenue And Pricing" at bounding box center [256, 138] width 152 height 33
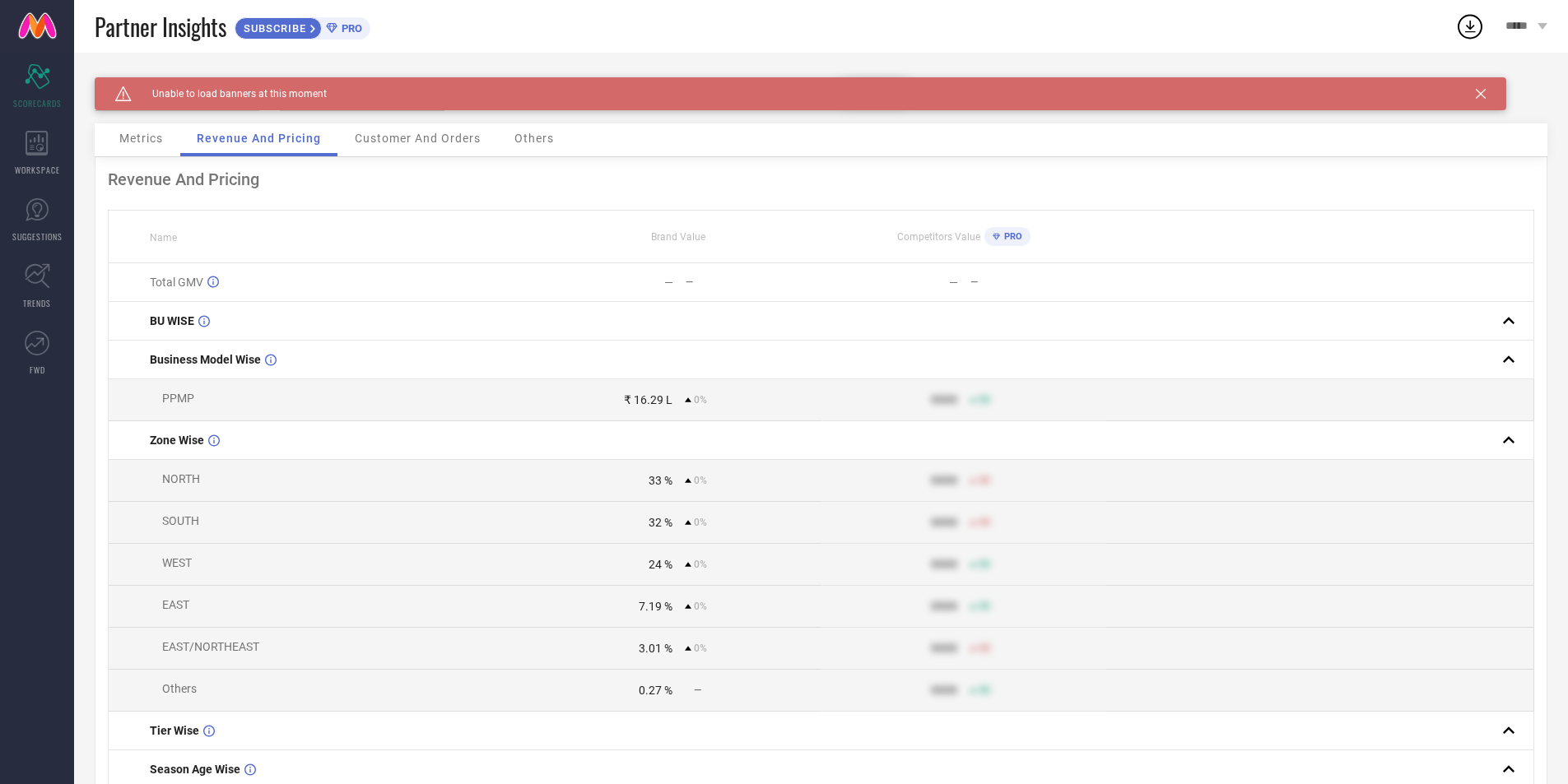
click at [403, 130] on div "Customer And Orders" at bounding box center [417, 139] width 159 height 33
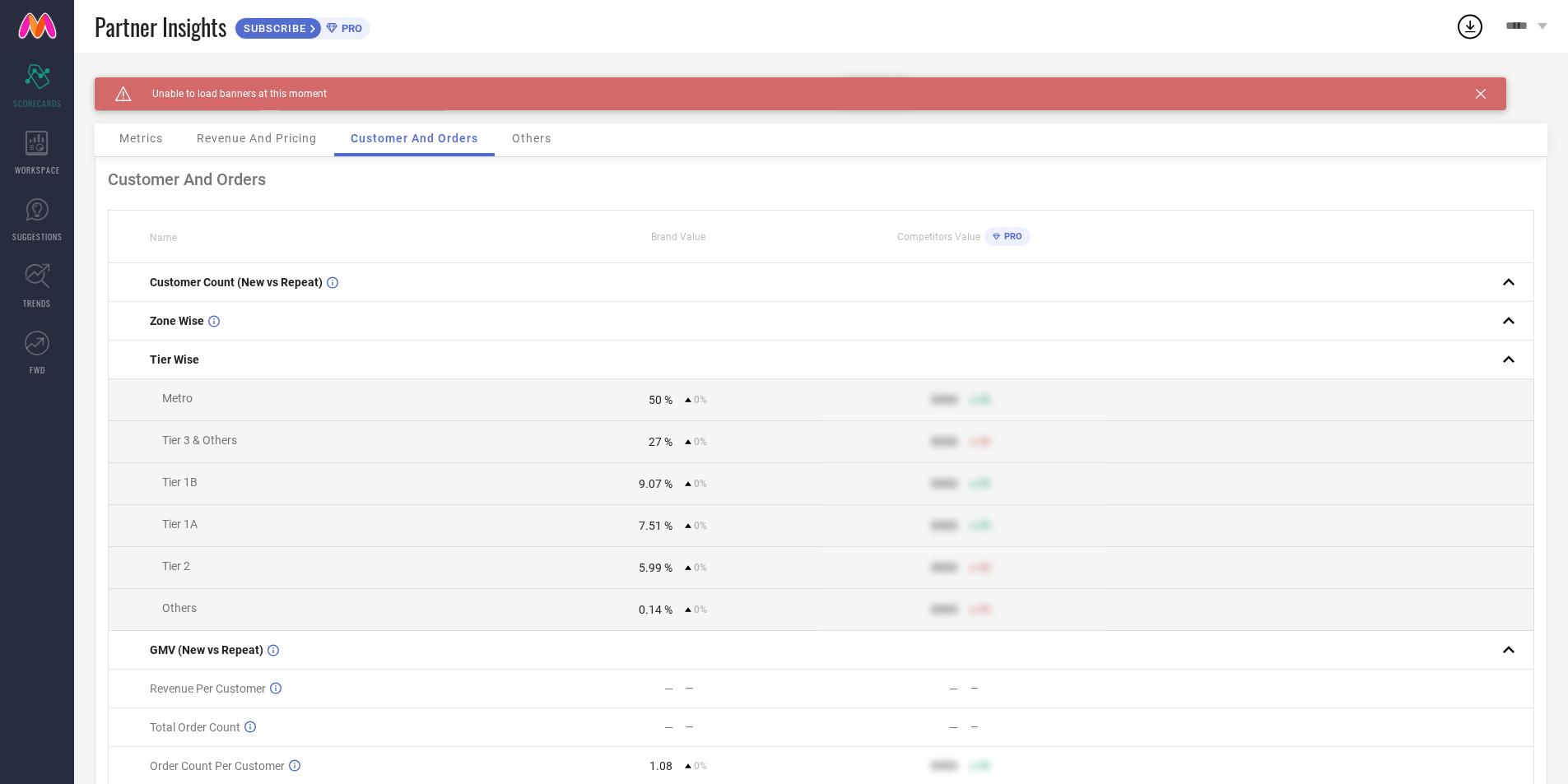
click at [529, 144] on span "Others" at bounding box center [532, 138] width 40 height 13
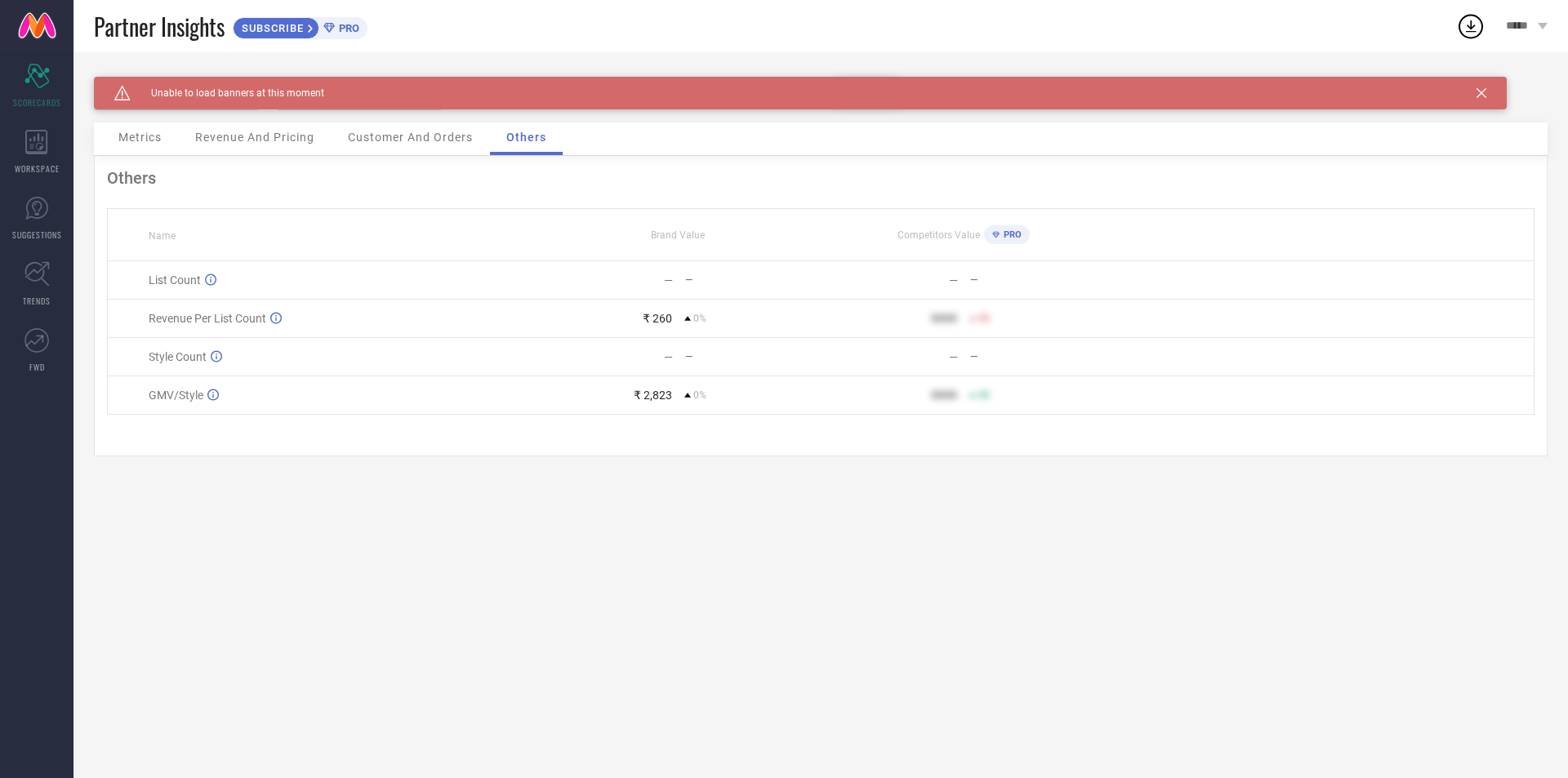
click at [389, 156] on div "Metrics Revenue And Pricing Customer And Orders Others" at bounding box center [820, 139] width 1454 height 34
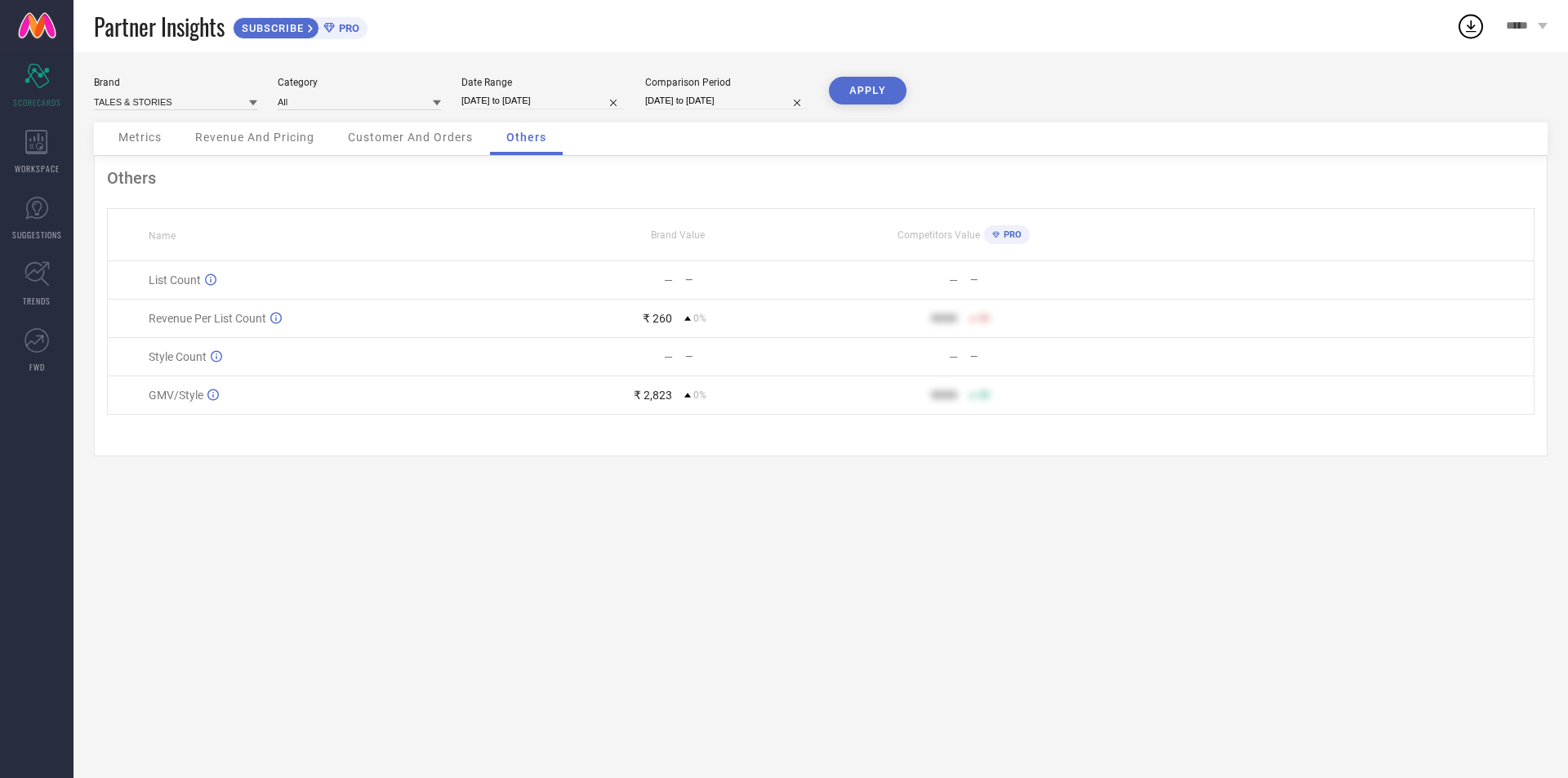
click at [443, 141] on span "Customer And Orders" at bounding box center [411, 137] width 125 height 13
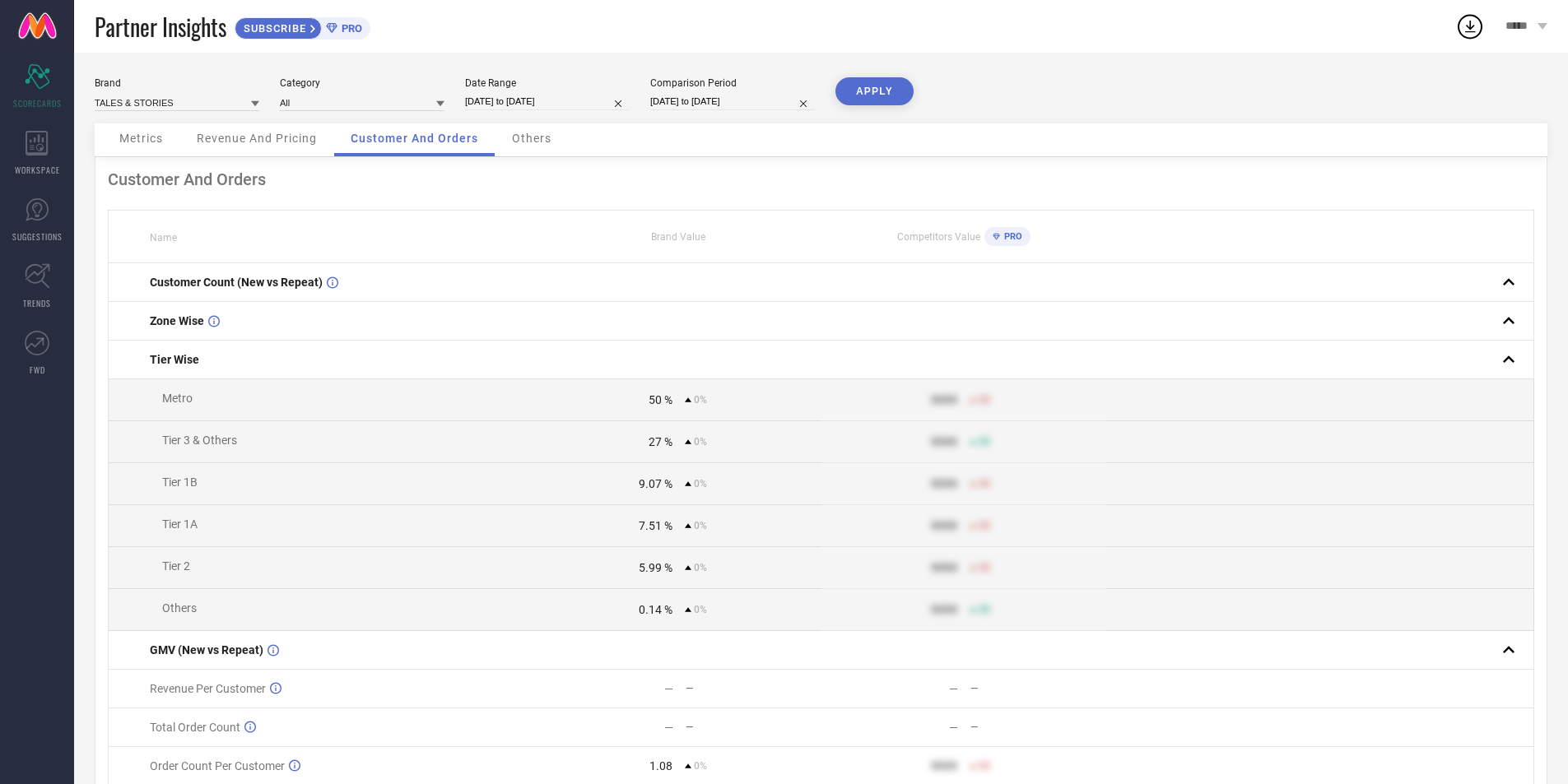
select select "4"
select select "2025"
select select "5"
select select "2025"
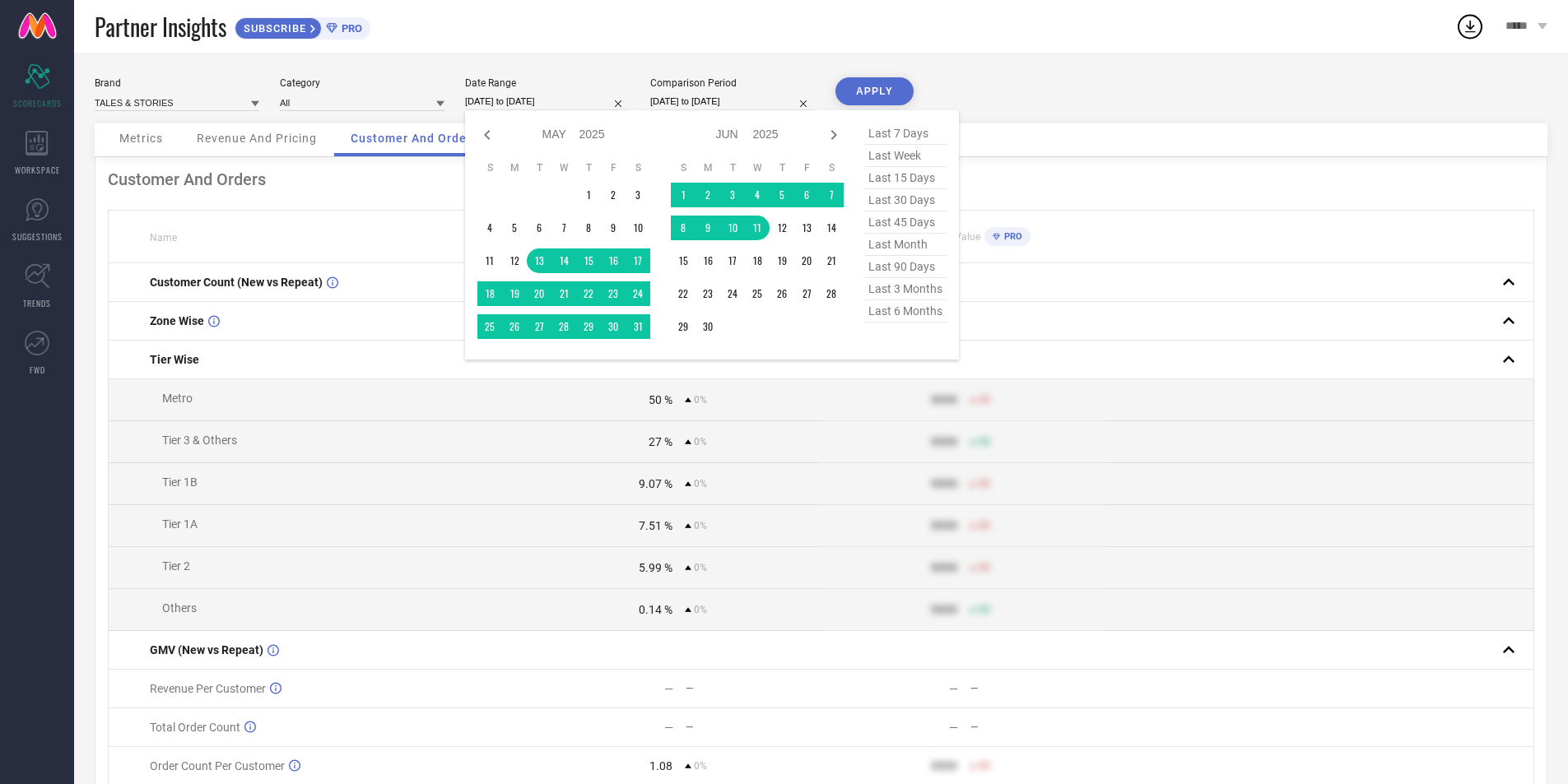
click at [584, 95] on input "[DATE] to [DATE]" at bounding box center [547, 101] width 165 height 17
click at [829, 140] on icon at bounding box center [834, 135] width 20 height 20
select select "5"
select select "2025"
select select "6"
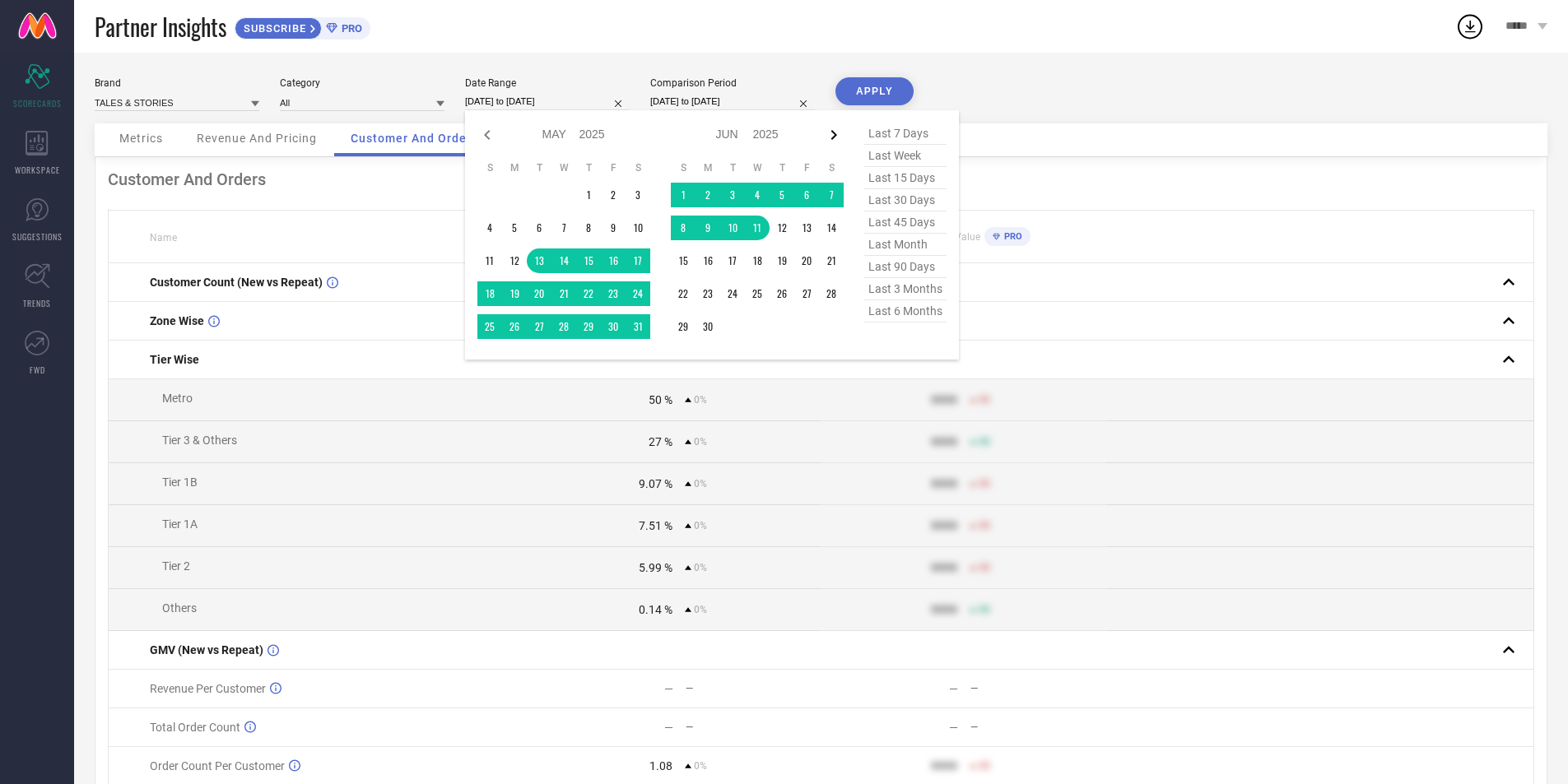
select select "2025"
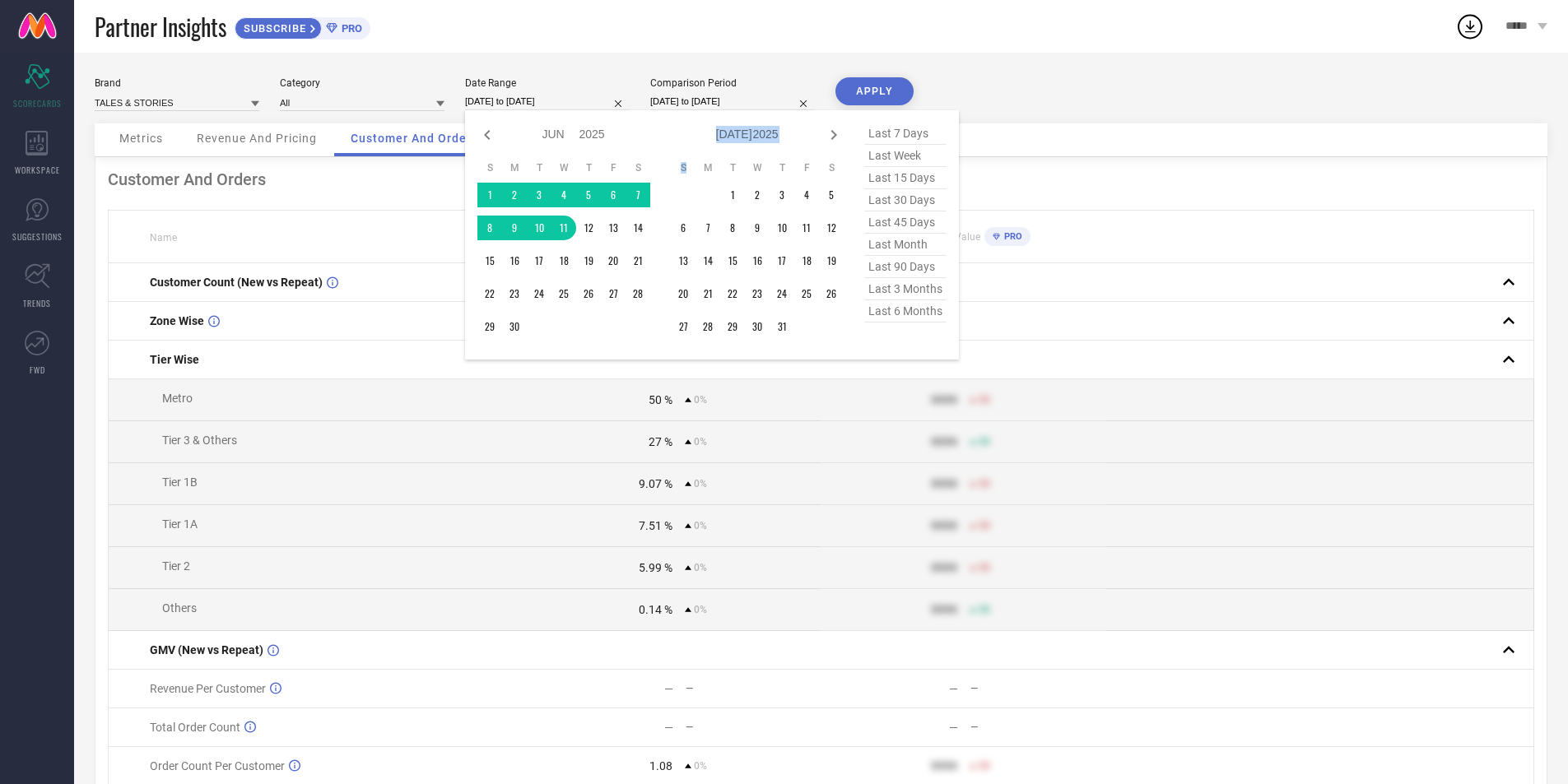
click at [829, 140] on icon at bounding box center [834, 135] width 20 height 20
select select "6"
select select "2025"
select select "7"
select select "2025"
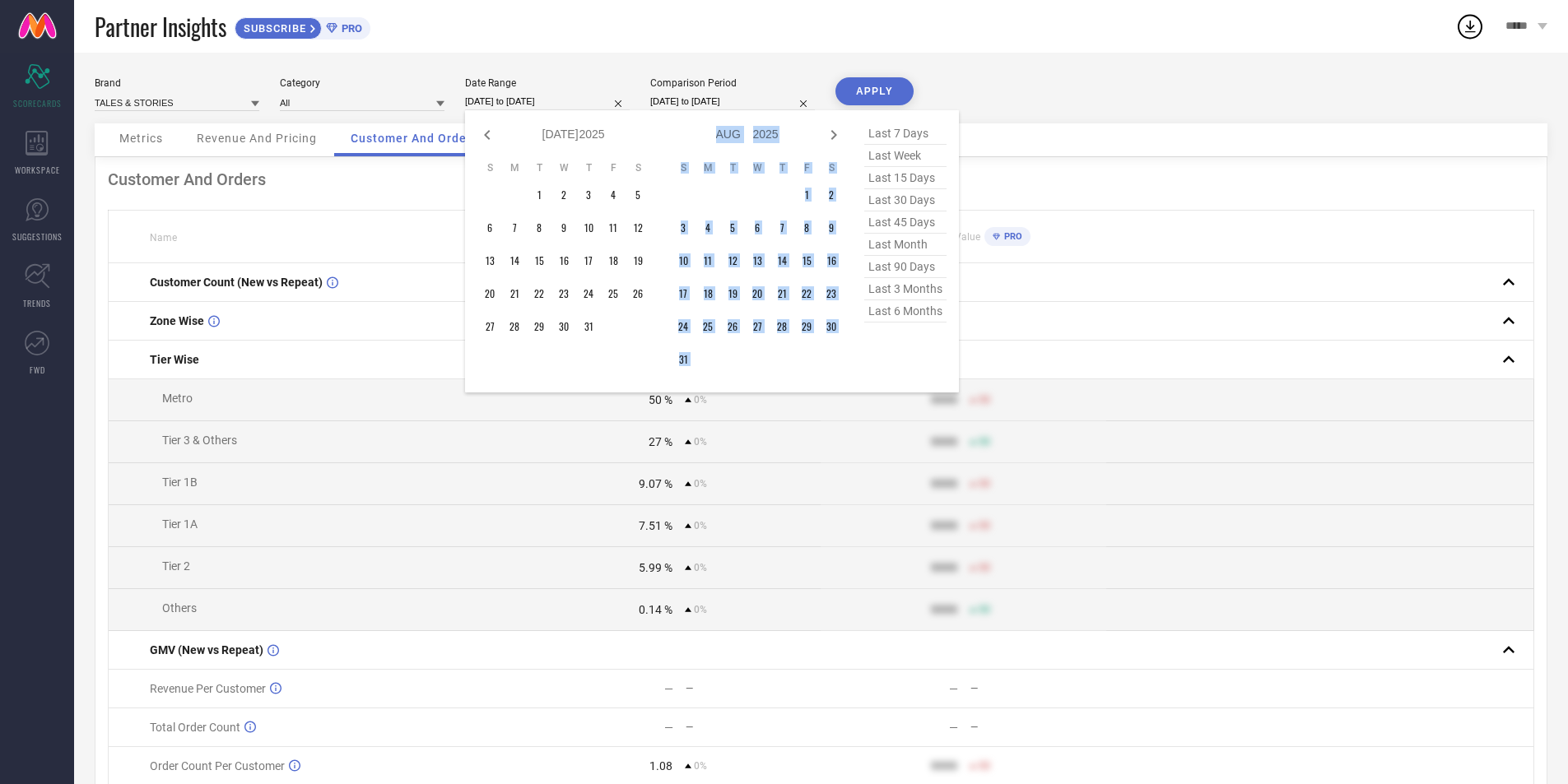
click at [829, 140] on icon at bounding box center [834, 135] width 20 height 20
select select "7"
select select "2025"
select select "8"
select select "2025"
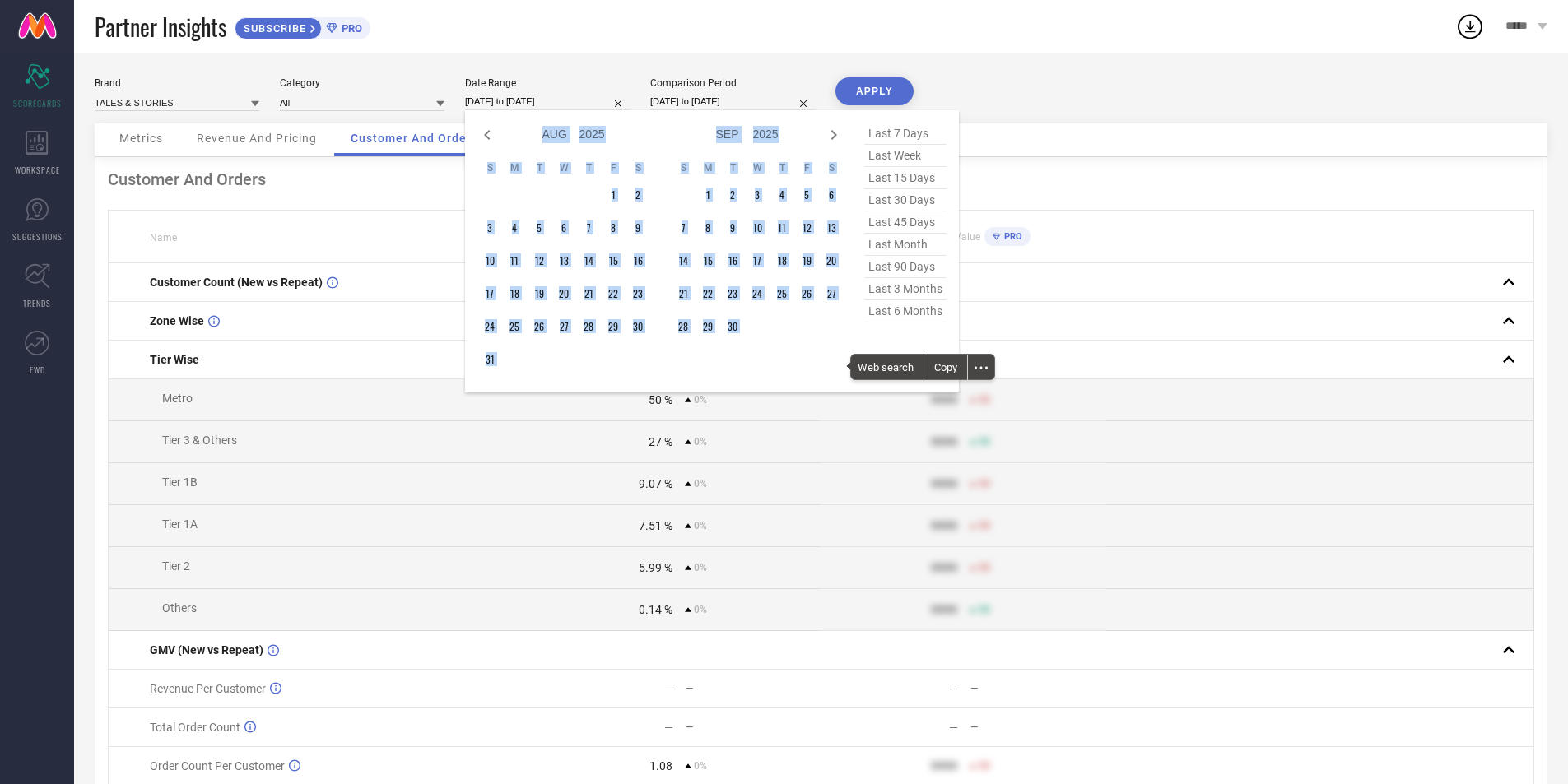
click at [829, 140] on icon at bounding box center [834, 135] width 20 height 20
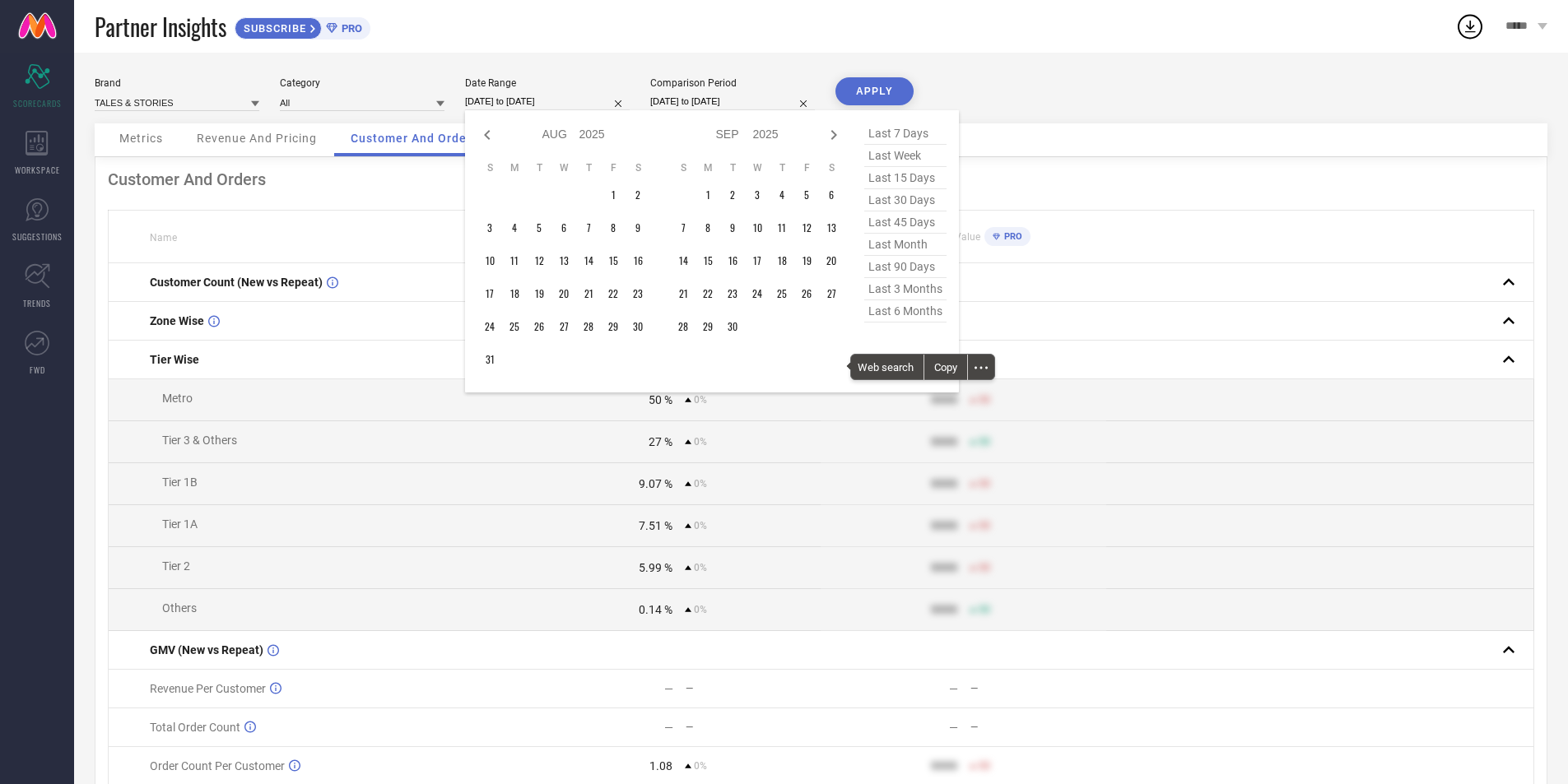
select select "8"
select select "2025"
select select "9"
select select "2025"
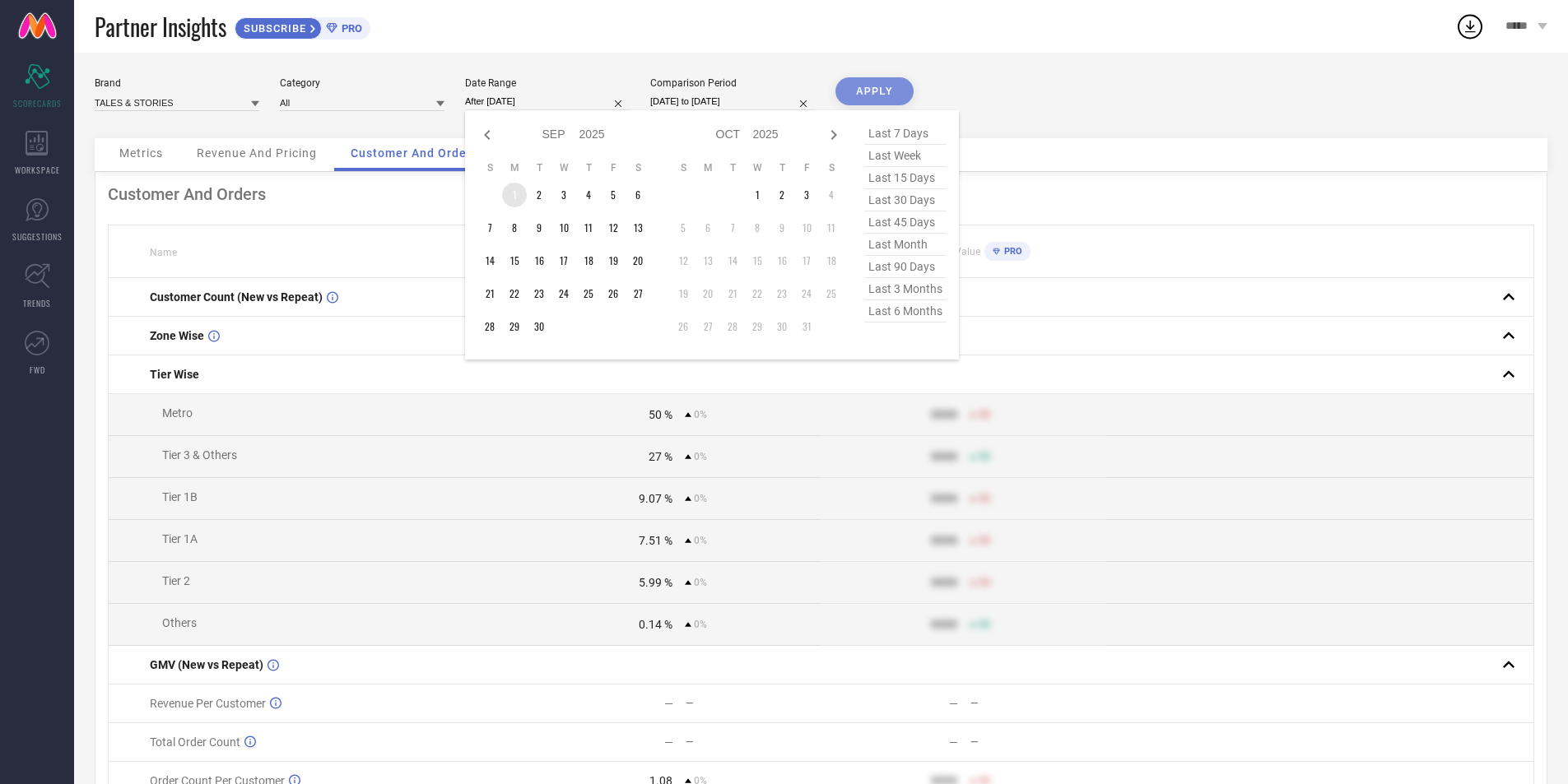
click at [509, 189] on td "1" at bounding box center [514, 194] width 24 height 24
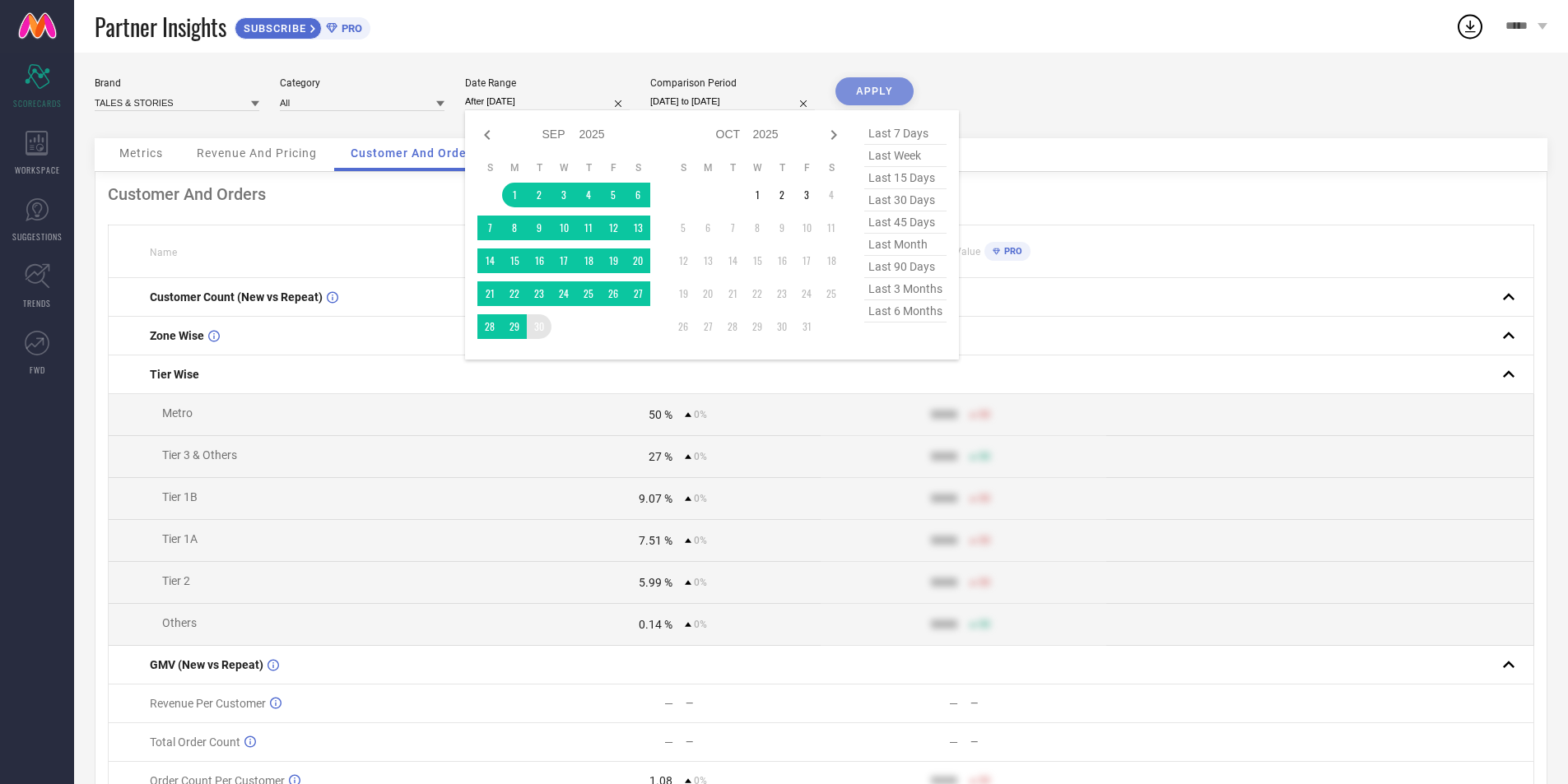
type input "[DATE] to [DATE]"
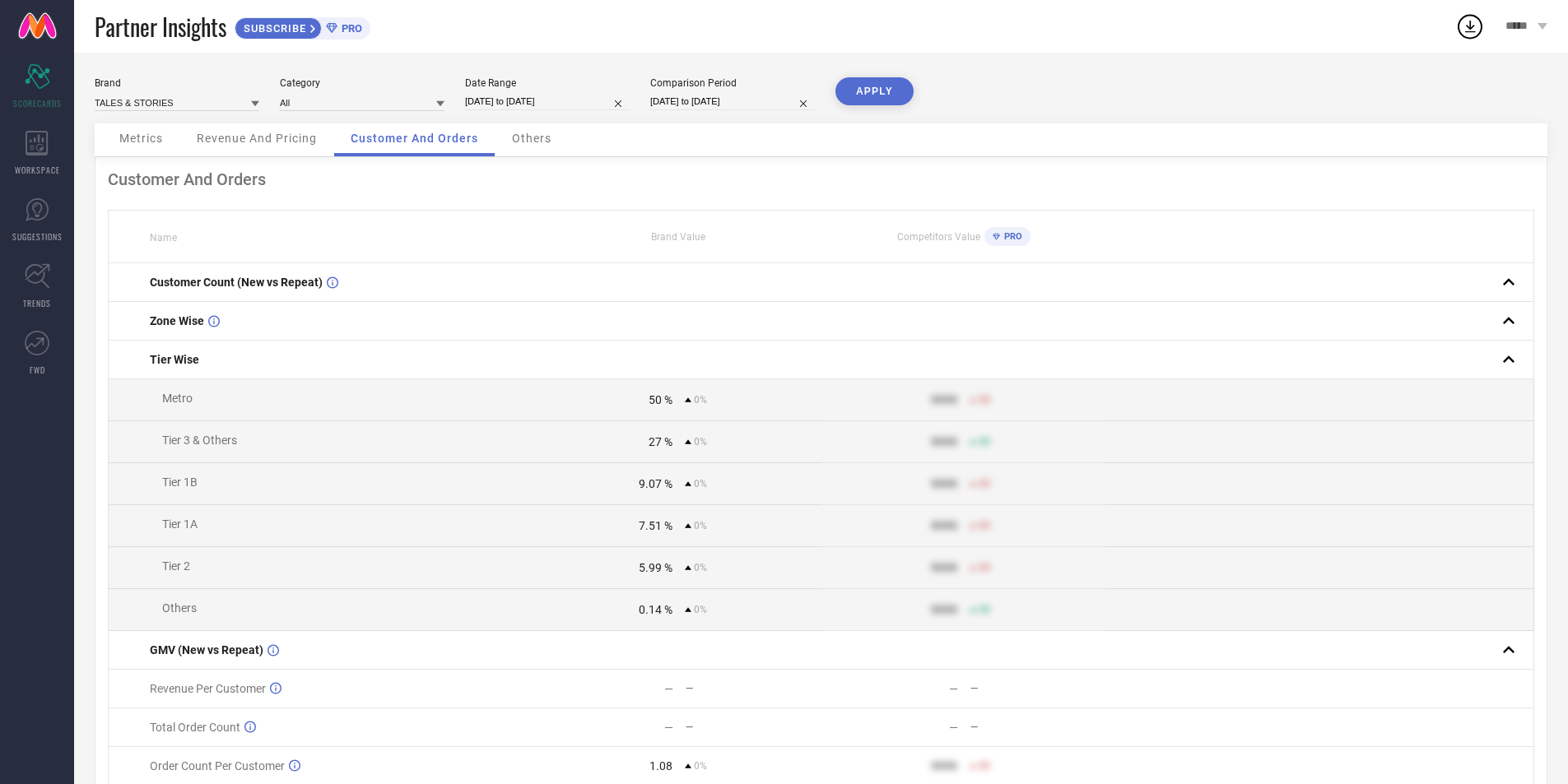
click at [786, 91] on div "Comparison Period [DATE] to [DATE]" at bounding box center [732, 94] width 165 height 34
select select "4"
select select "2025"
select select "5"
select select "2025"
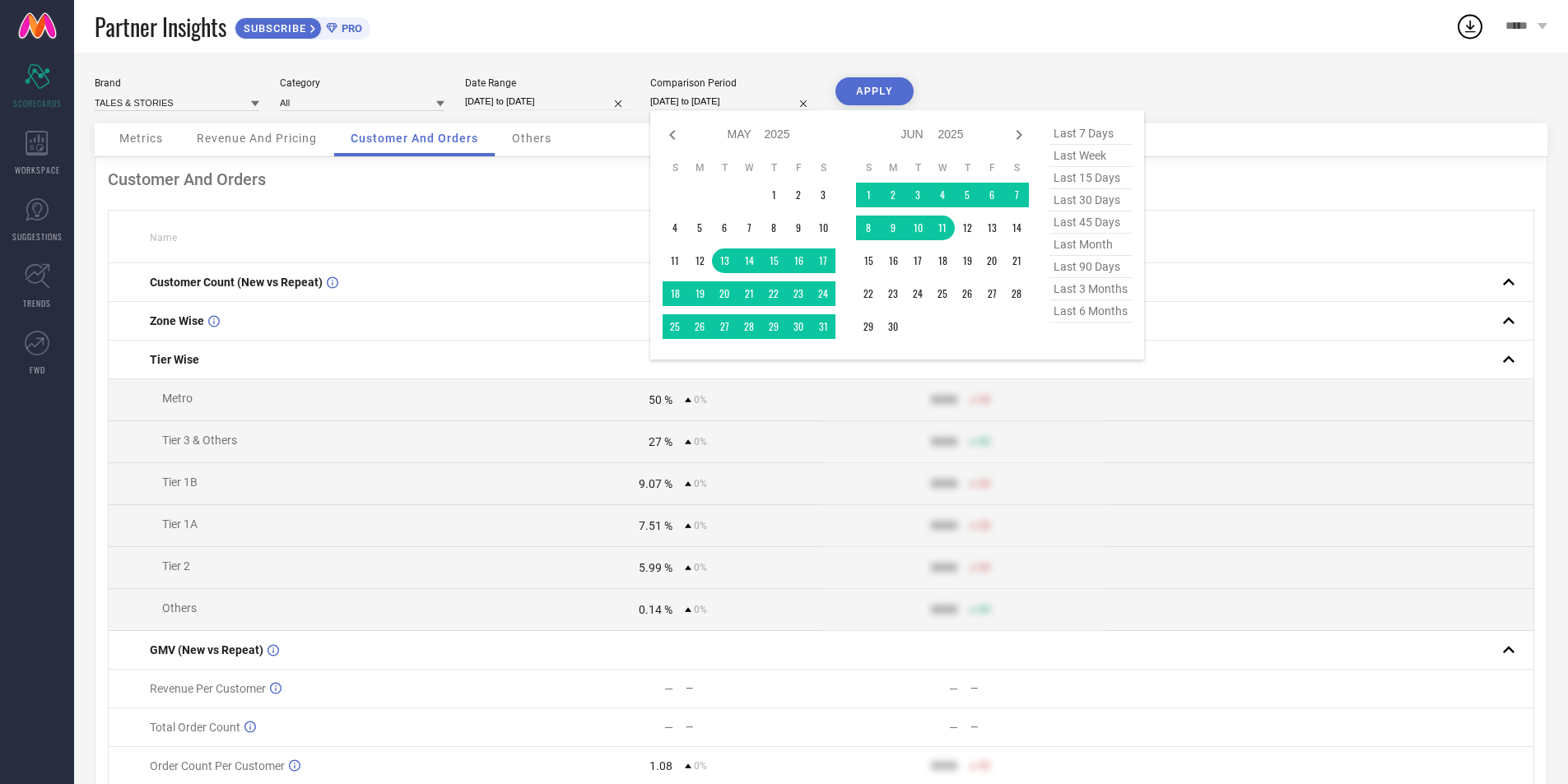
click at [764, 95] on input "[DATE] to [DATE]" at bounding box center [732, 101] width 165 height 17
click at [1017, 136] on icon at bounding box center [1019, 135] width 20 height 20
select select "5"
select select "2025"
select select "6"
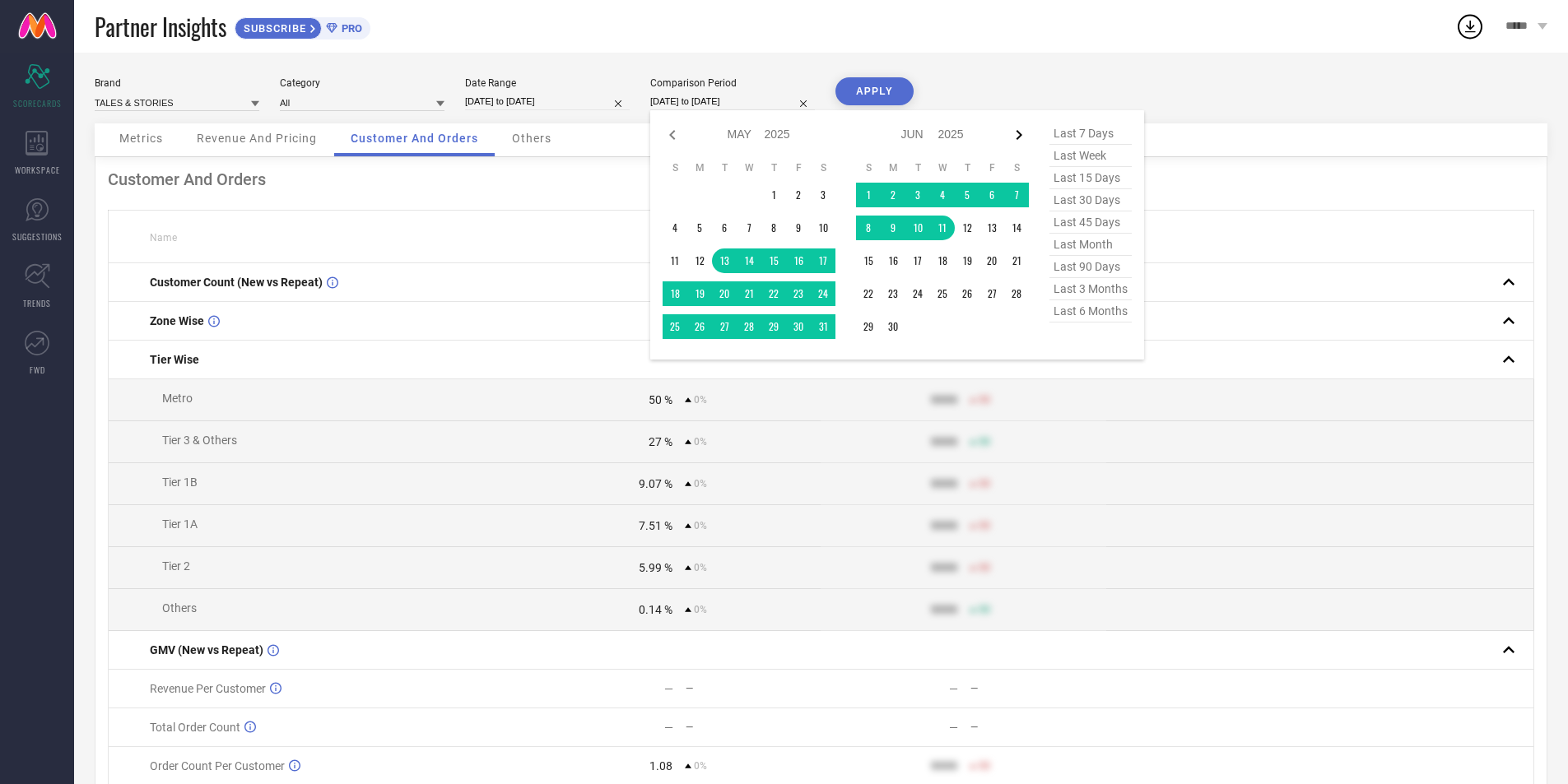
select select "2025"
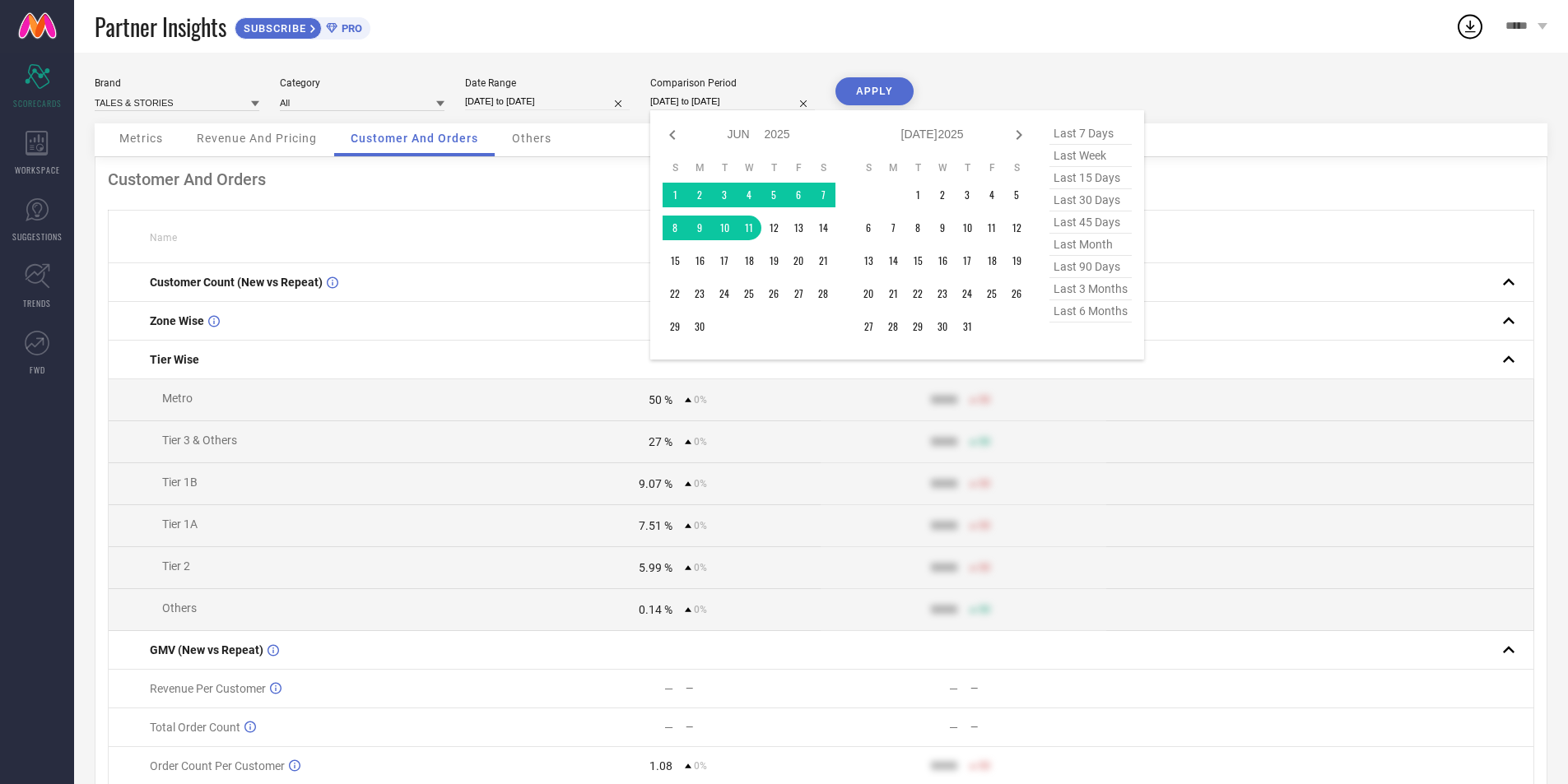
click at [1017, 136] on icon at bounding box center [1019, 135] width 20 height 20
select select "6"
select select "2025"
select select "7"
select select "2025"
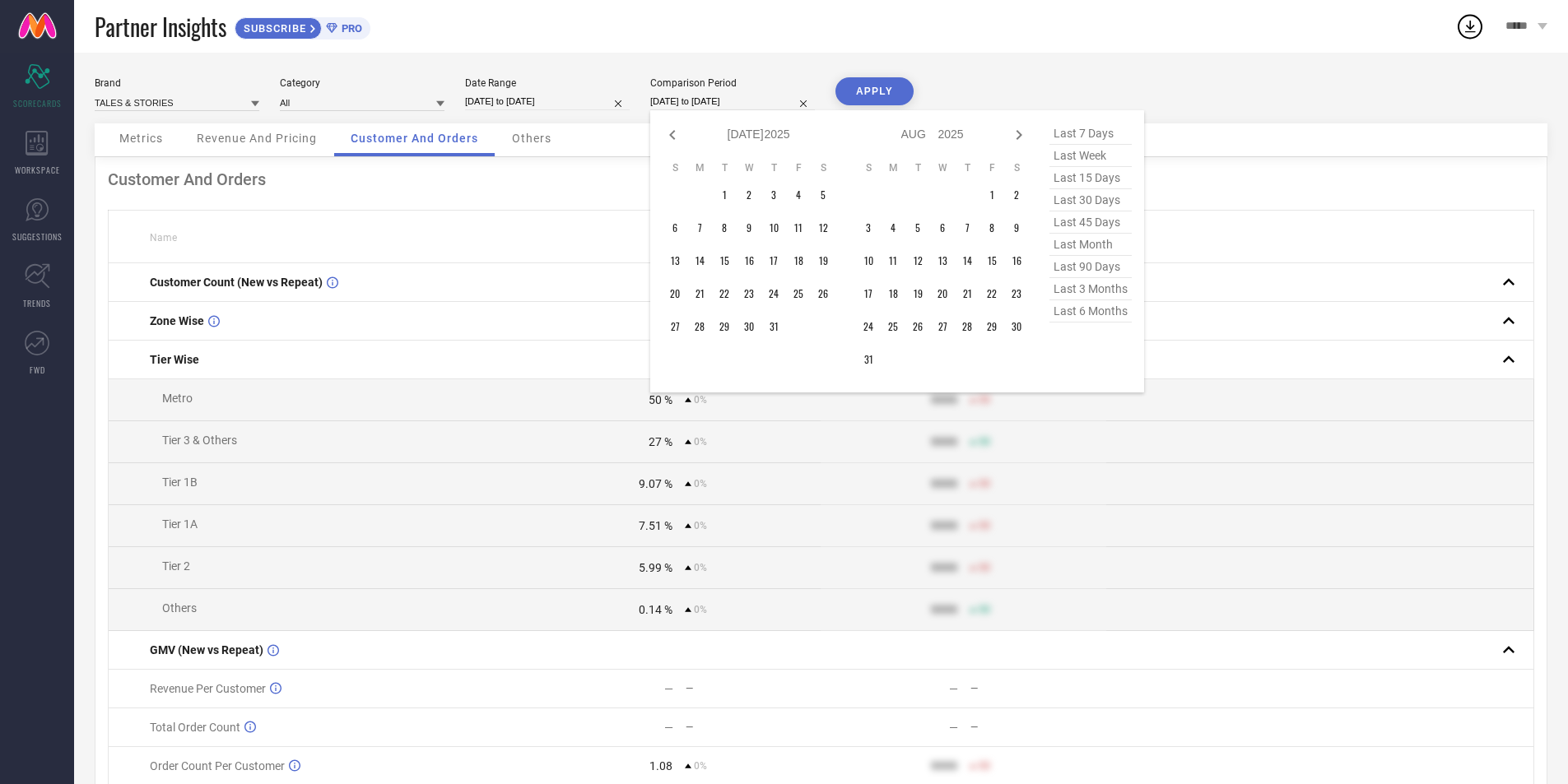
click at [1017, 136] on icon at bounding box center [1019, 135] width 20 height 20
select select "7"
select select "2025"
select select "8"
select select "2025"
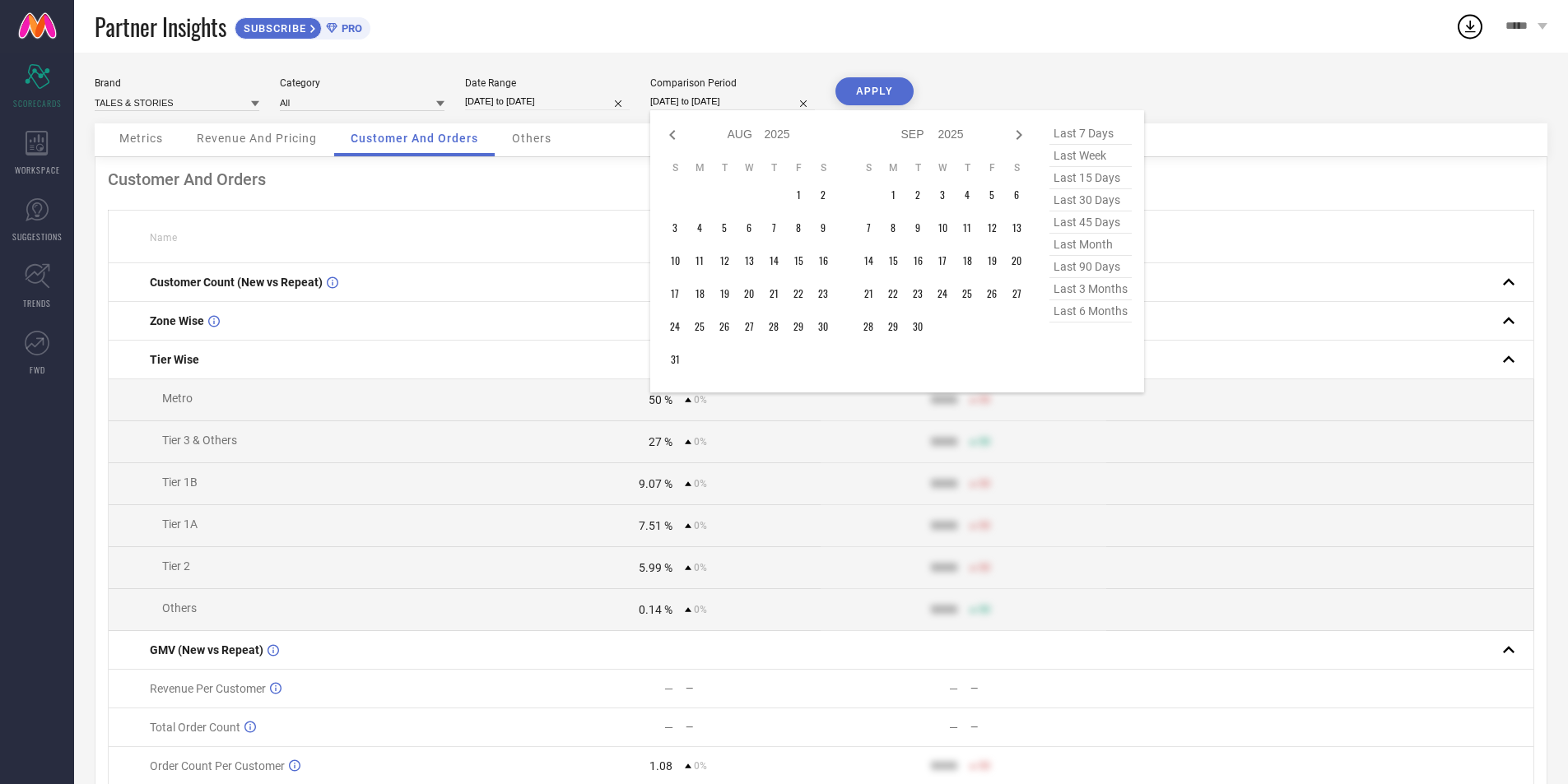
click at [1017, 136] on icon at bounding box center [1019, 135] width 20 height 20
select select "8"
select select "2025"
select select "9"
select select "2025"
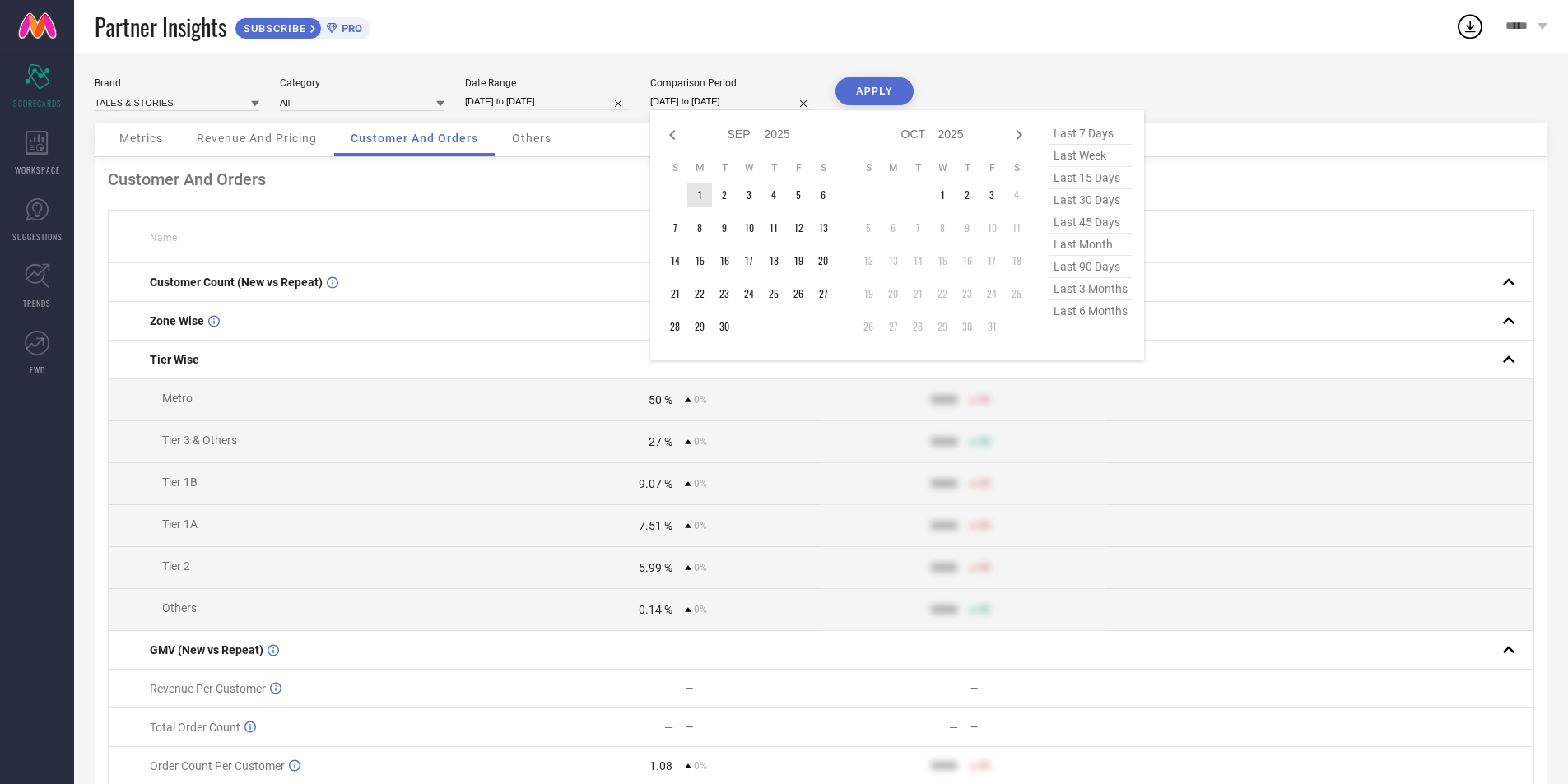
click at [665, 122] on div "Jan Feb Mar Apr May Jun [DATE] Aug Sep Oct Nov [DATE] 2016 2017 2018 2019 2020 …" at bounding box center [749, 134] width 173 height 24
click at [668, 131] on icon at bounding box center [673, 135] width 20 height 20
select select "7"
select select "2025"
select select "8"
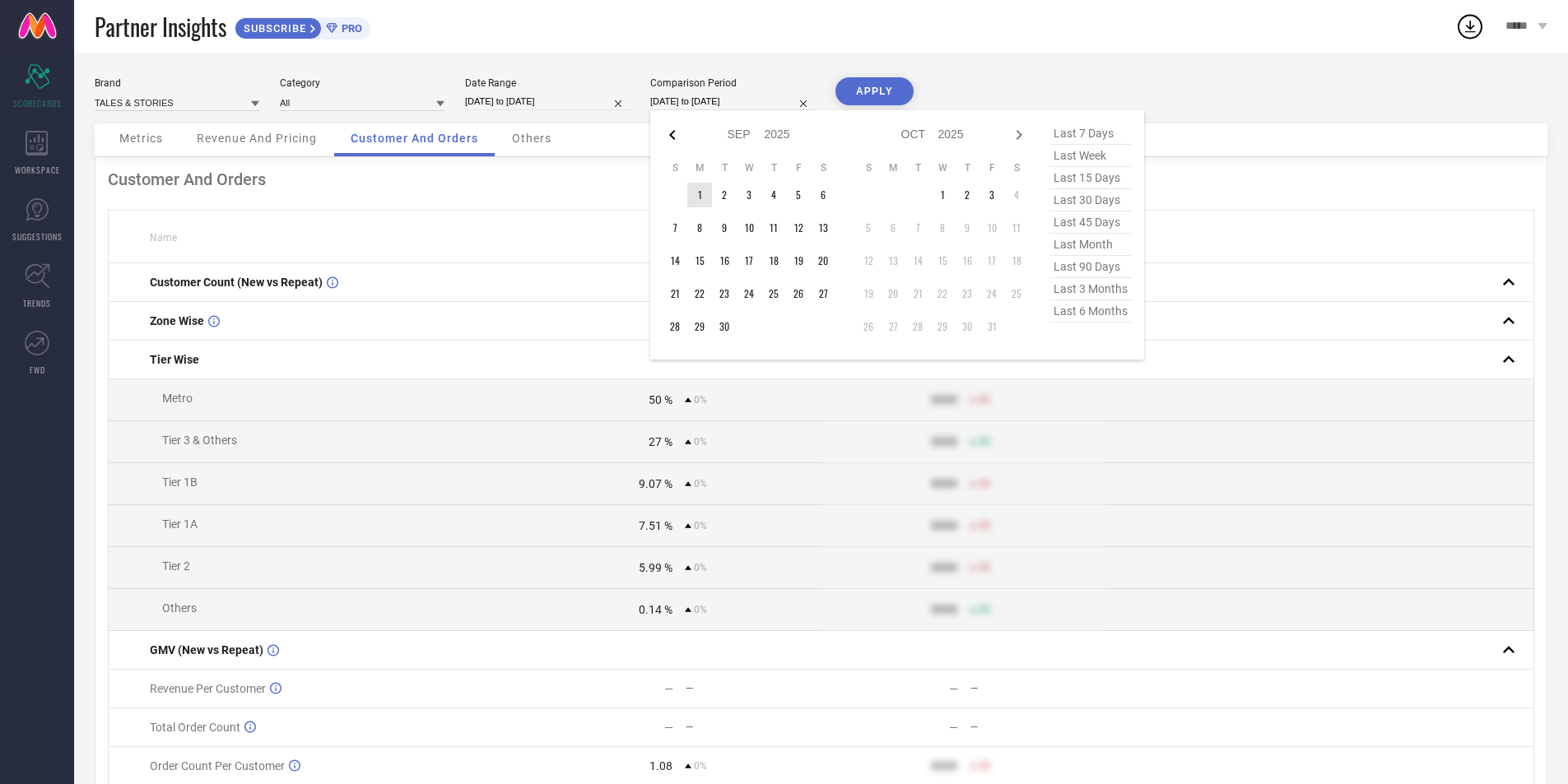
select select "2025"
click at [800, 198] on td "1" at bounding box center [798, 194] width 24 height 24
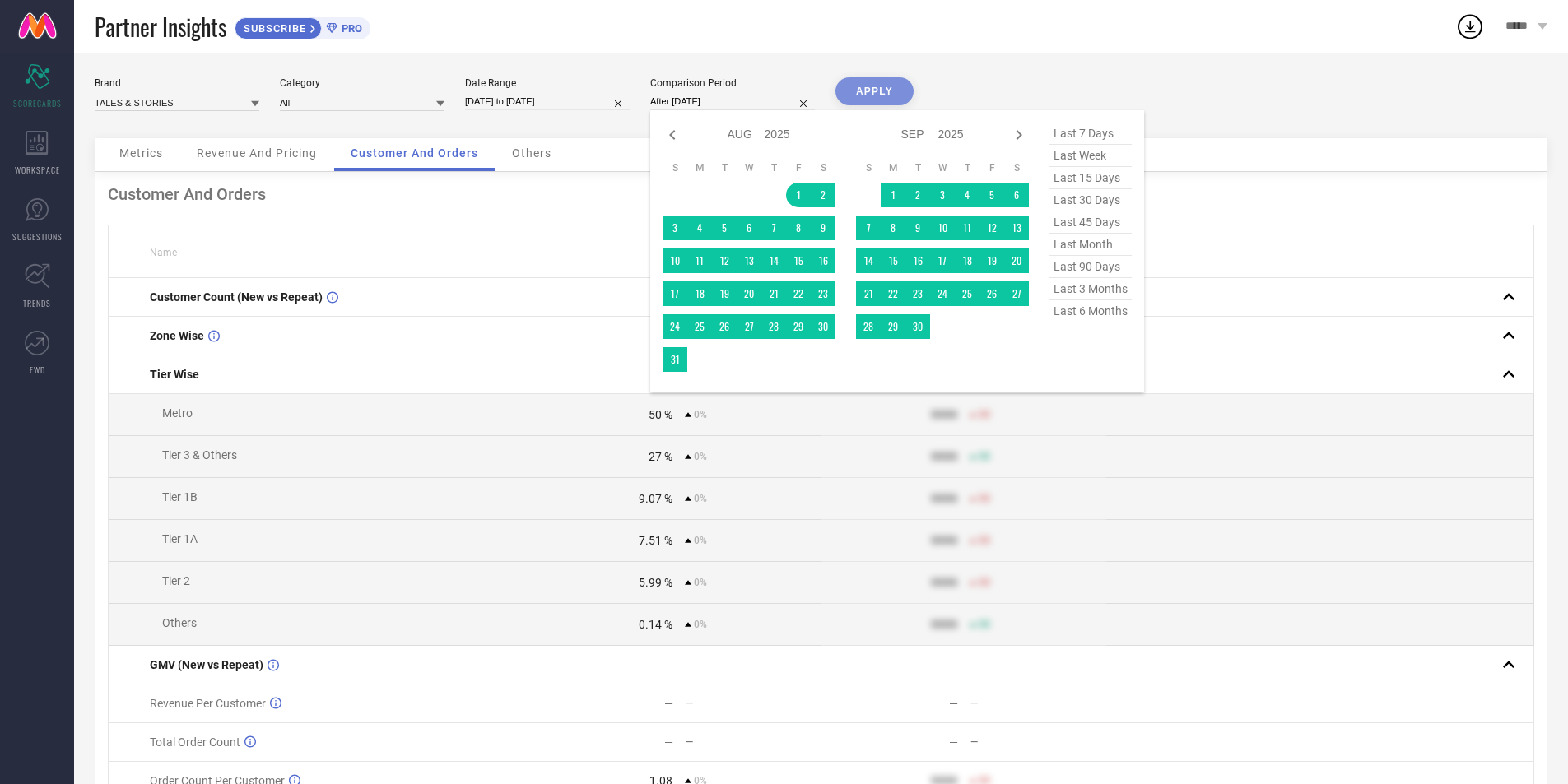
click at [698, 357] on td at bounding box center [699, 359] width 24 height 24
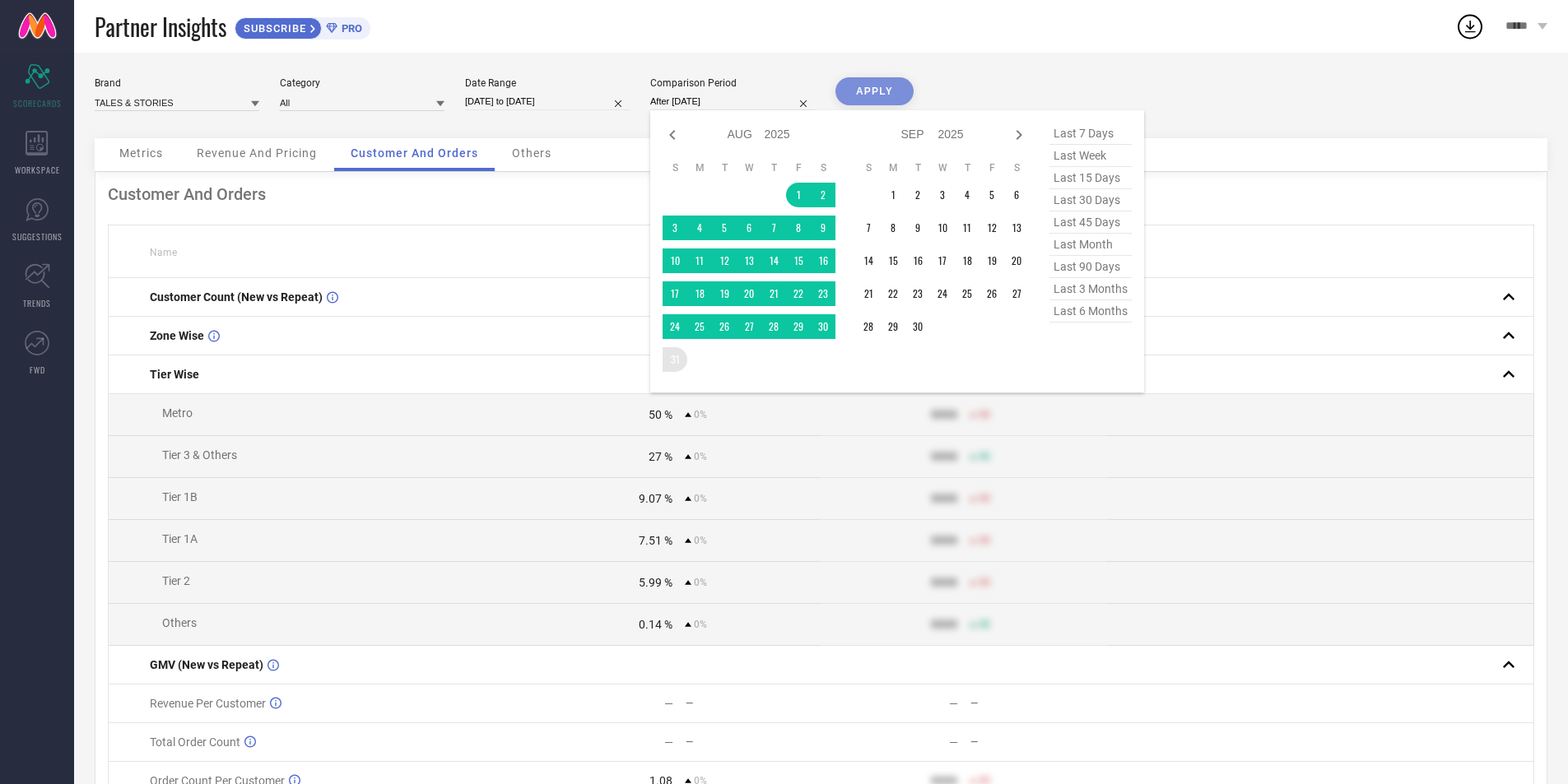
type input "[DATE] to [DATE]"
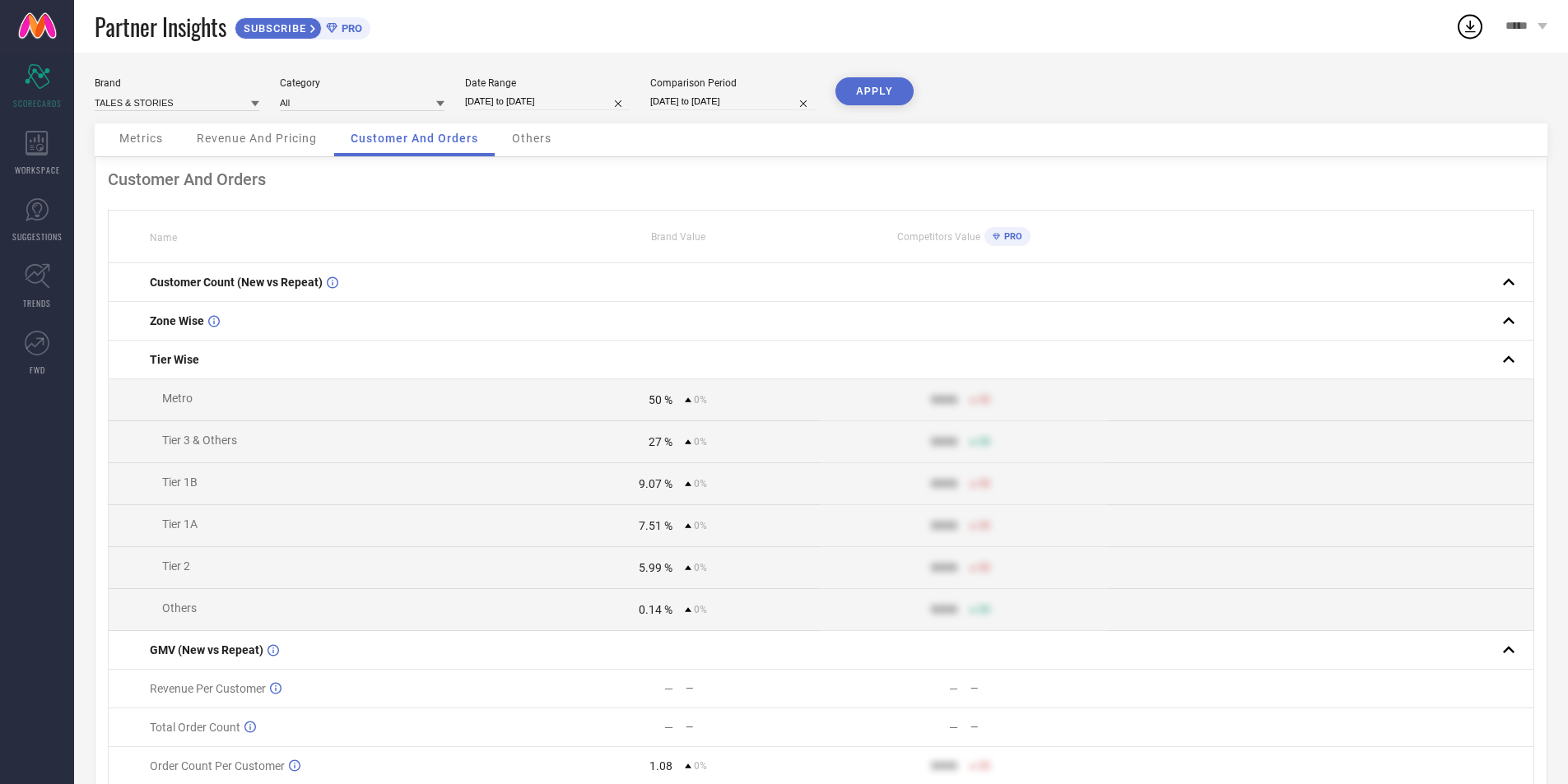
click at [868, 102] on button "APPLY" at bounding box center [874, 91] width 78 height 28
